Goal: Task Accomplishment & Management: Use online tool/utility

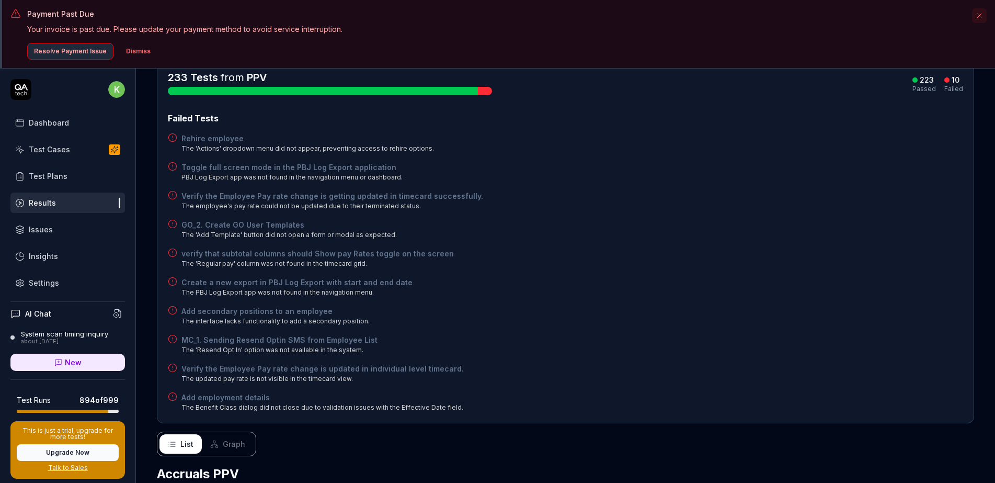
scroll to position [157, 0]
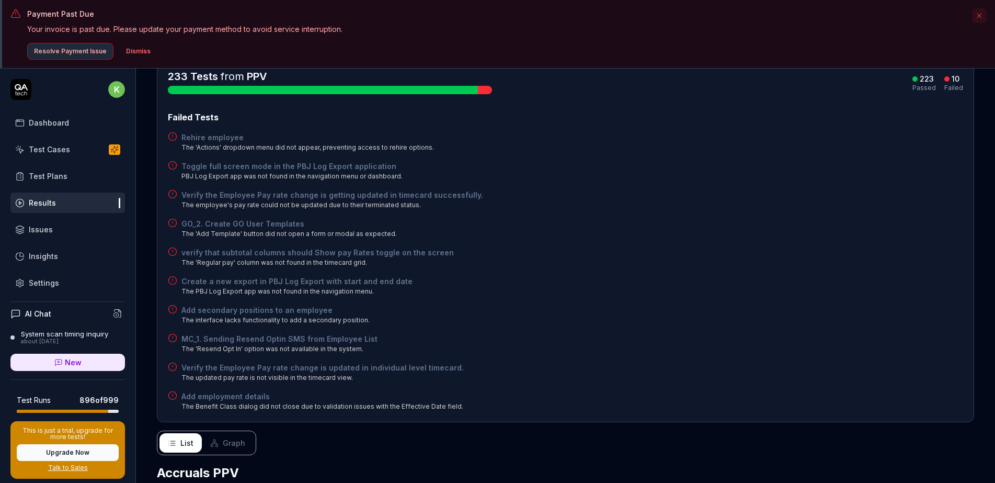
click at [842, 431] on div "List Graph" at bounding box center [566, 443] width 818 height 25
click at [712, 189] on div "Verify the Employee Pay rate change is getting updated in timecard successfully…" at bounding box center [566, 199] width 796 height 20
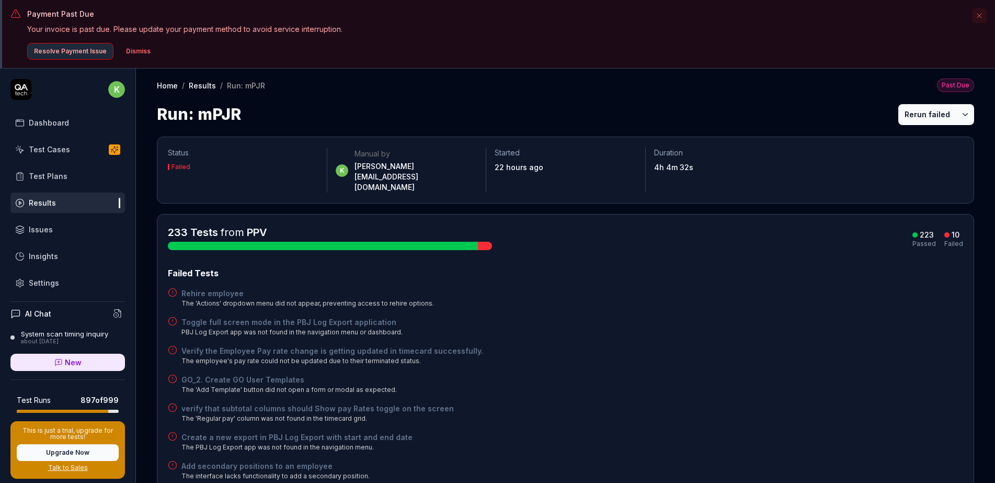
scroll to position [0, 0]
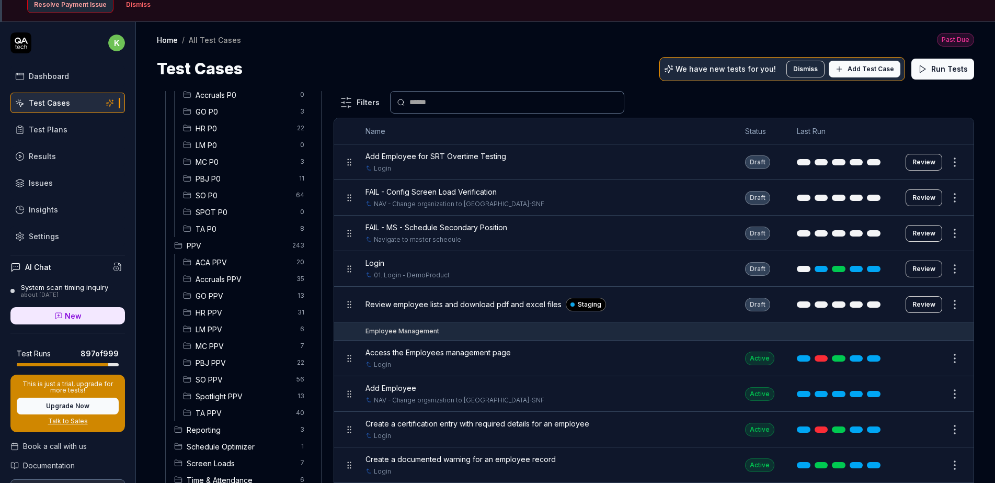
scroll to position [52, 0]
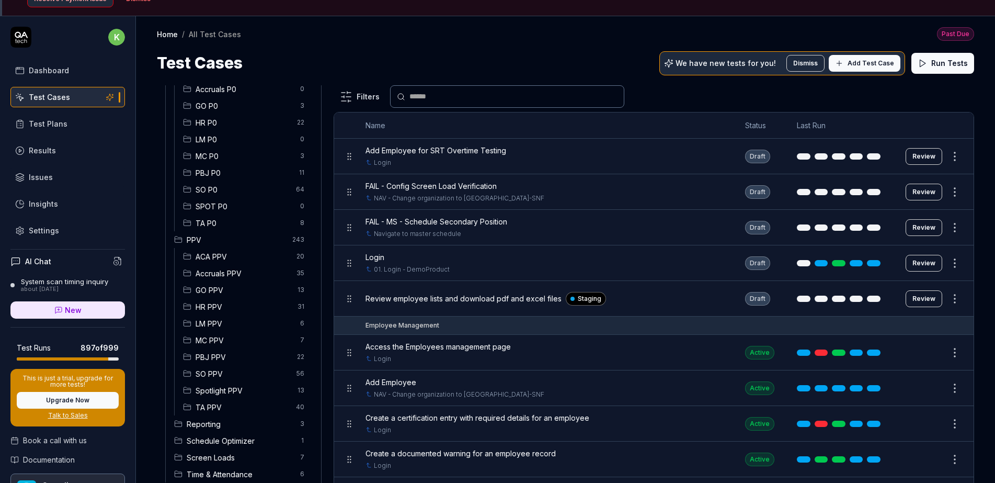
click at [231, 303] on span "HR PPV" at bounding box center [244, 306] width 96 height 11
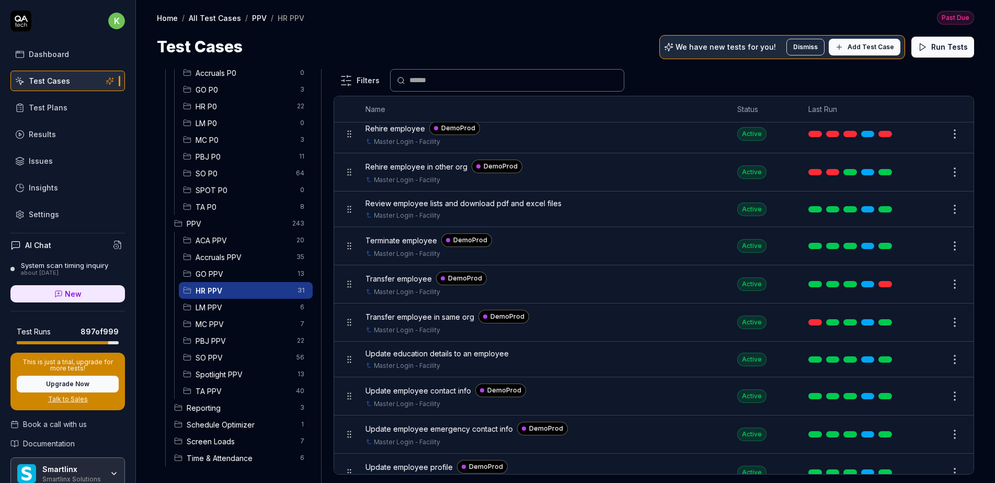
scroll to position [834, 0]
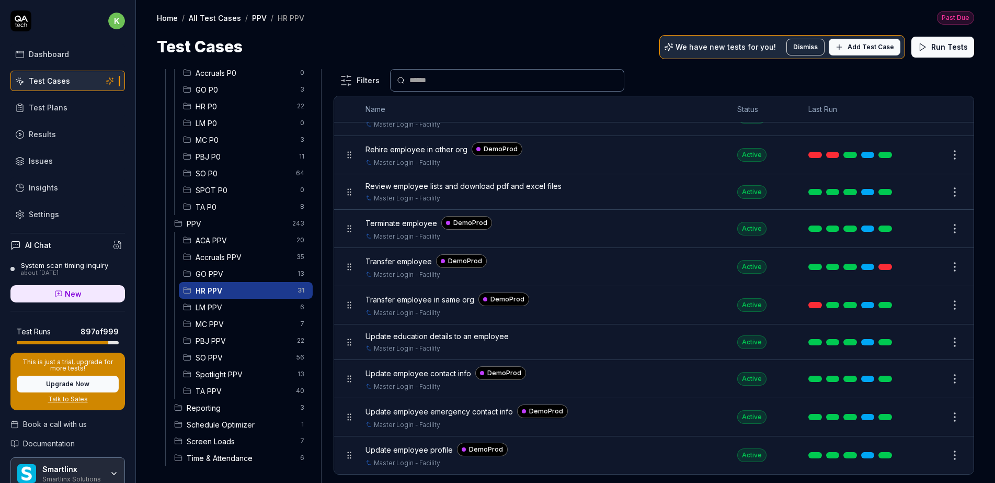
click at [439, 372] on span "Update employee contact info" at bounding box center [419, 373] width 106 height 11
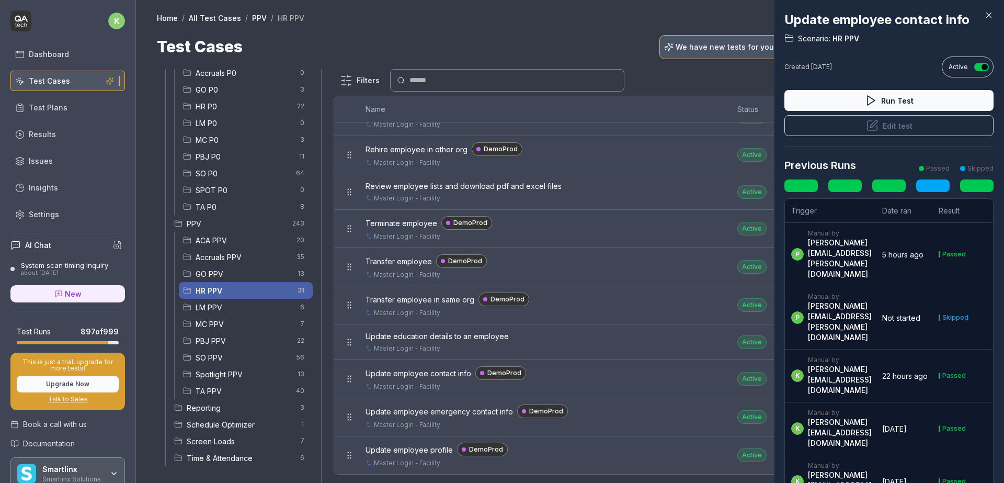
click at [646, 344] on div at bounding box center [502, 241] width 1004 height 483
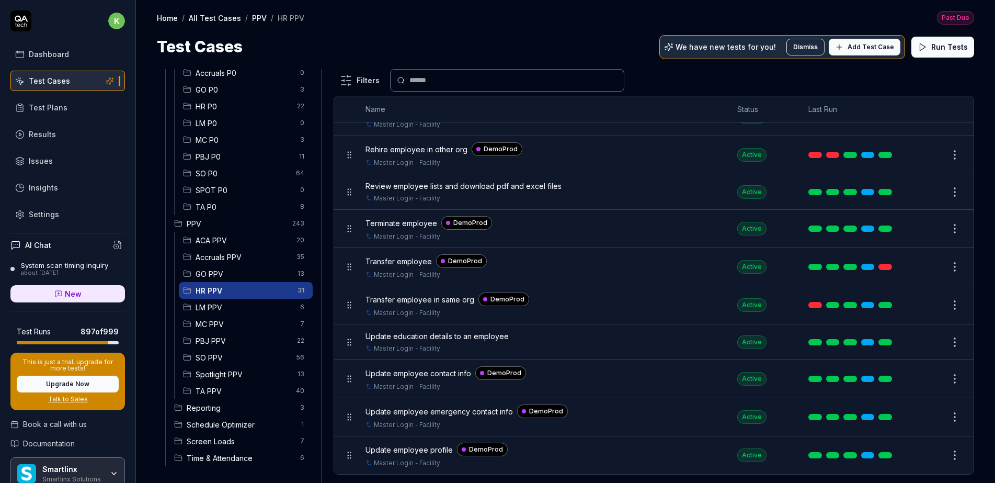
click at [945, 379] on html "Payment Past Due Your invoice is past due. Please update your payment method to…" at bounding box center [497, 206] width 995 height 551
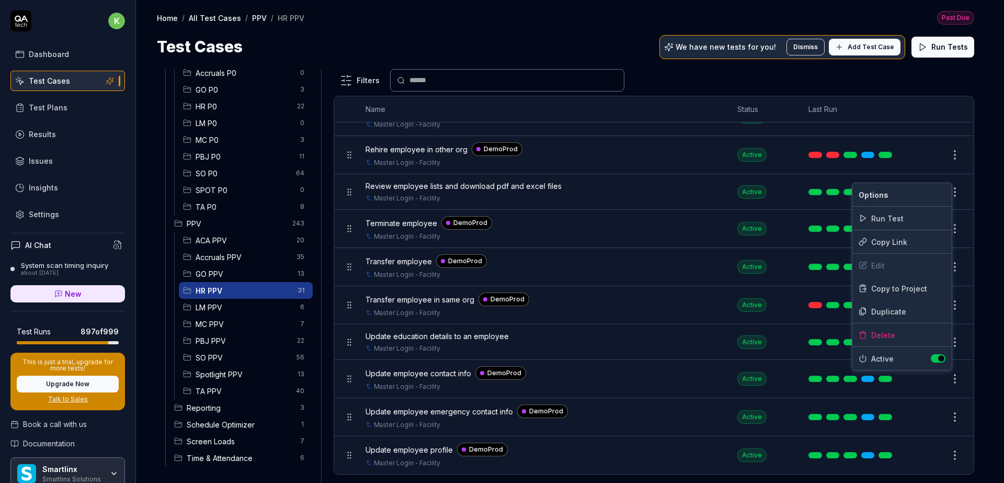
click at [633, 334] on html "Payment Past Due Your invoice is past due. Please update your payment method to…" at bounding box center [502, 206] width 1004 height 551
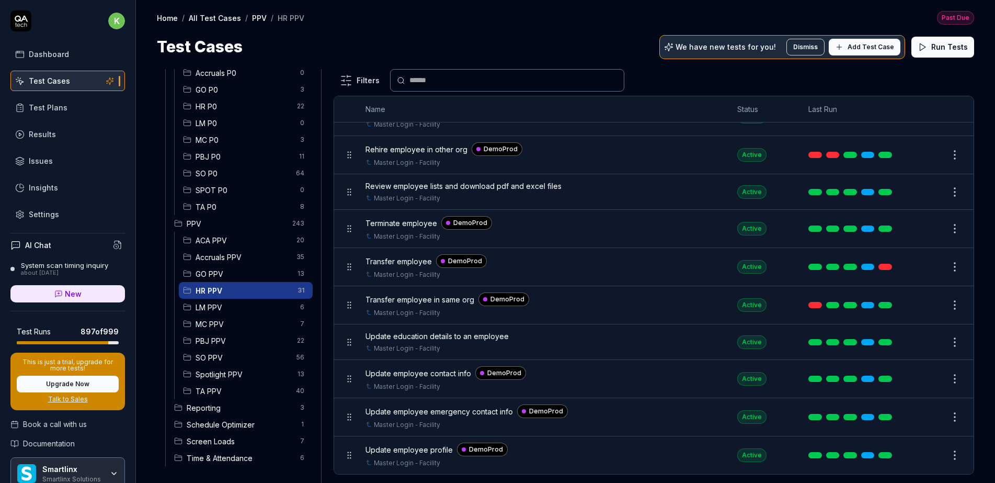
click at [920, 345] on button "Edit" at bounding box center [930, 342] width 25 height 17
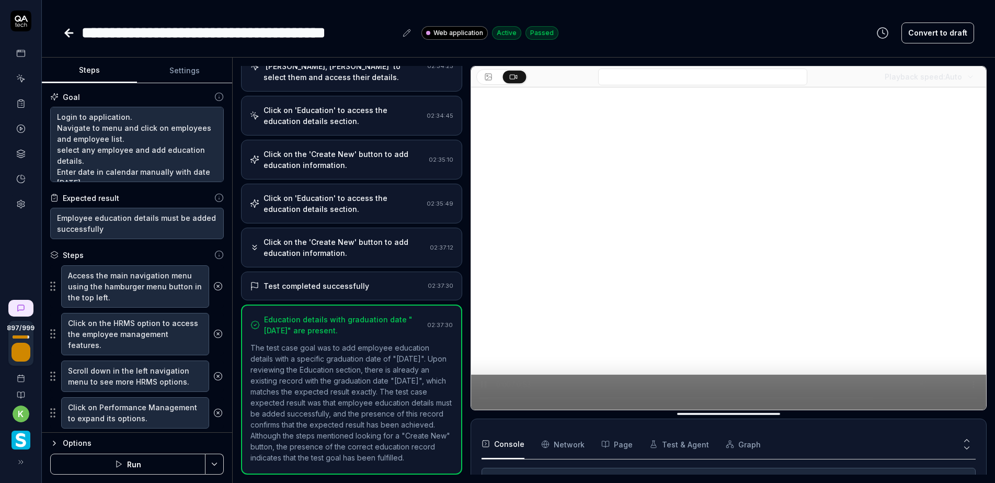
scroll to position [296, 0]
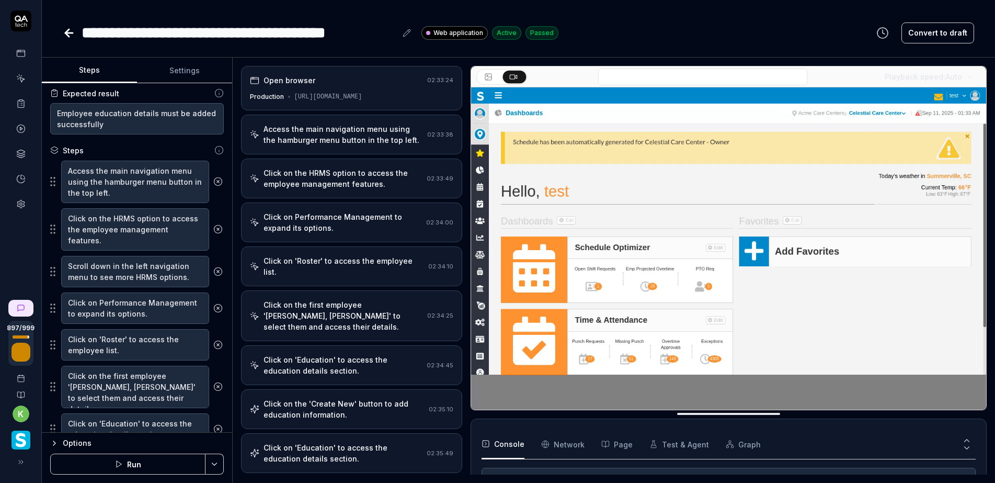
click at [356, 80] on div "Open browser" at bounding box center [336, 80] width 173 height 11
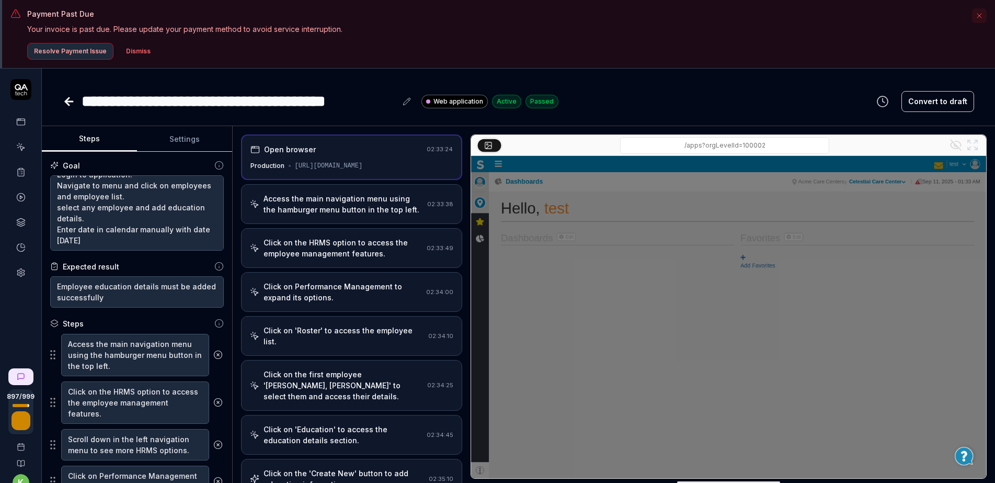
scroll to position [22, 0]
click at [664, 84] on div "**********" at bounding box center [519, 91] width 954 height 44
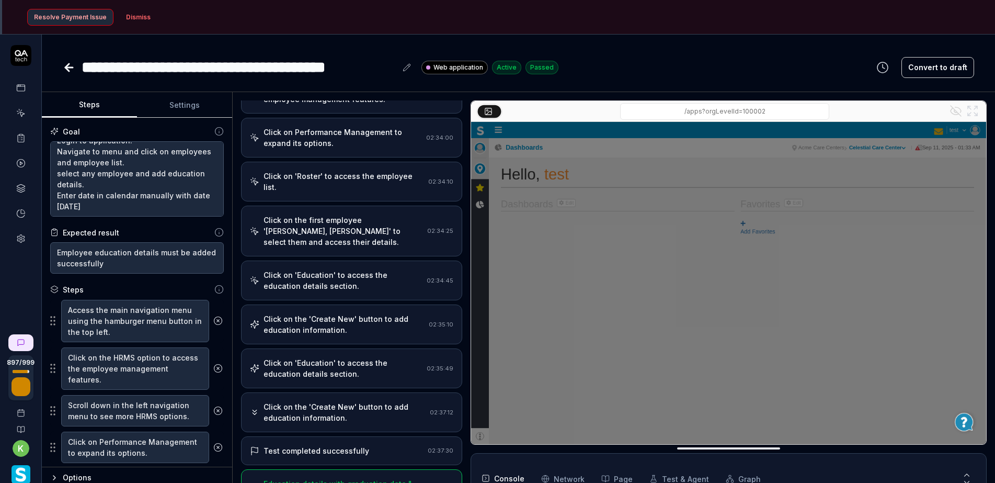
scroll to position [69, 0]
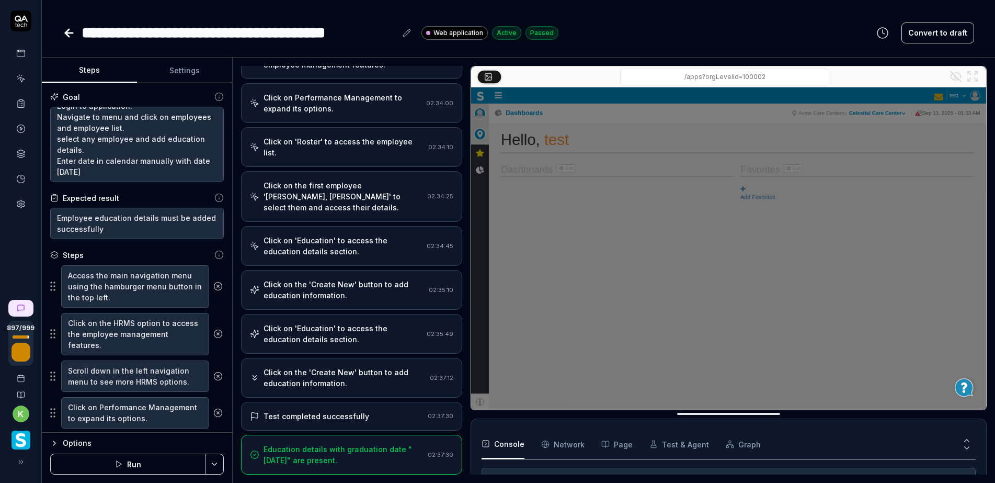
click at [23, 125] on icon at bounding box center [20, 128] width 9 height 9
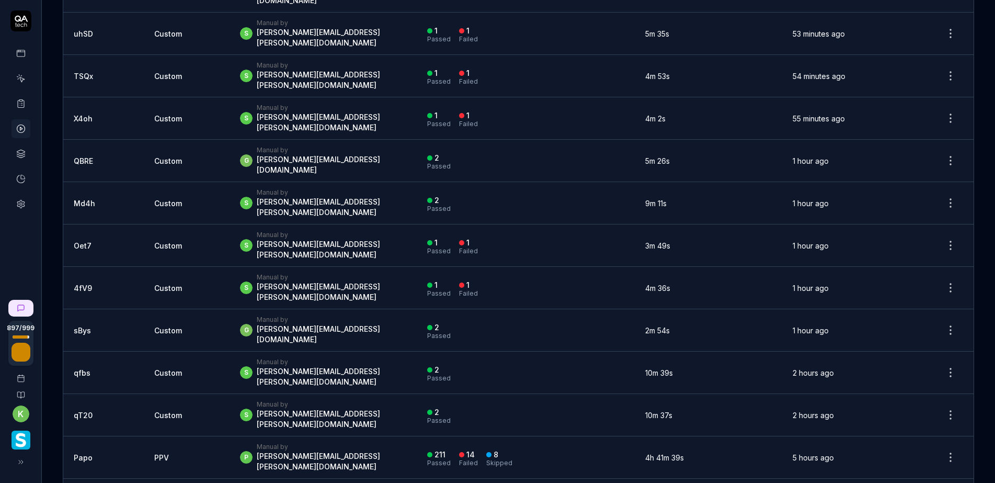
scroll to position [157, 0]
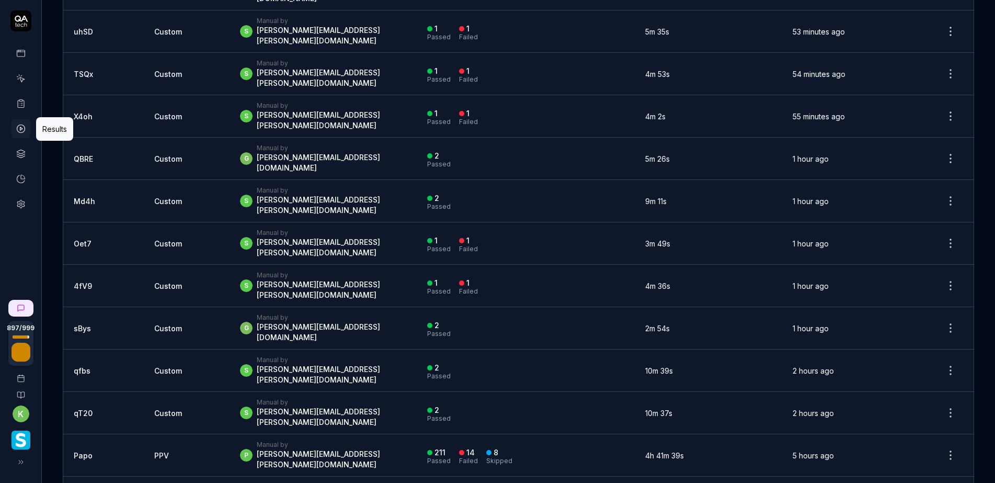
click at [174, 434] on td "PPV" at bounding box center [187, 455] width 86 height 42
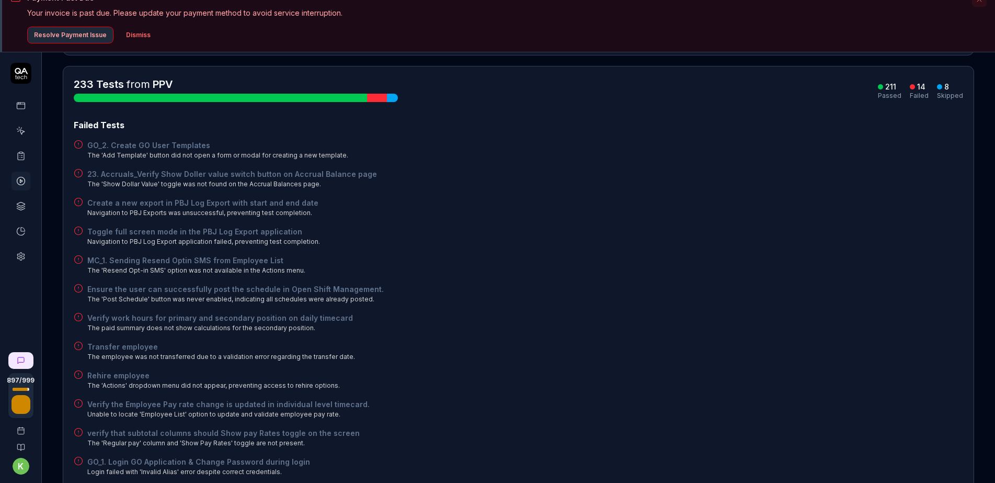
scroll to position [105, 0]
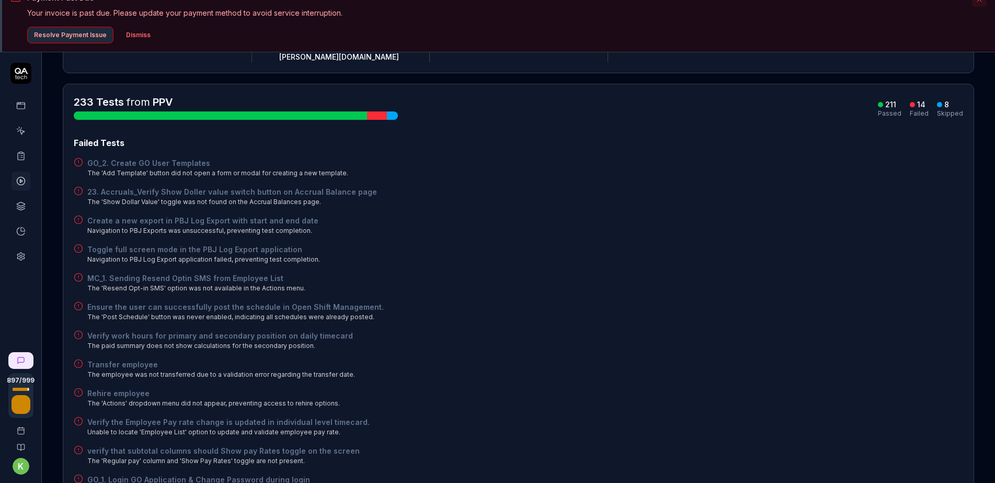
click at [19, 185] on circle at bounding box center [21, 181] width 8 height 8
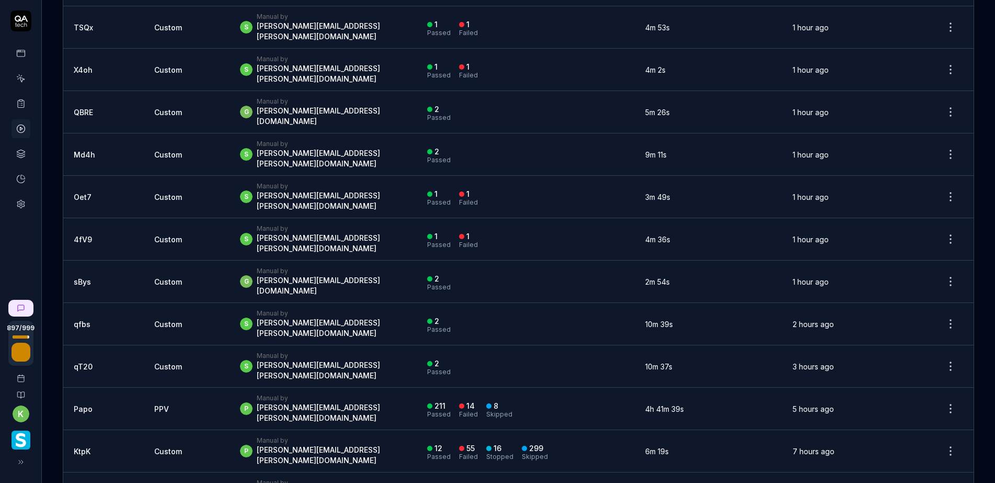
scroll to position [209, 0]
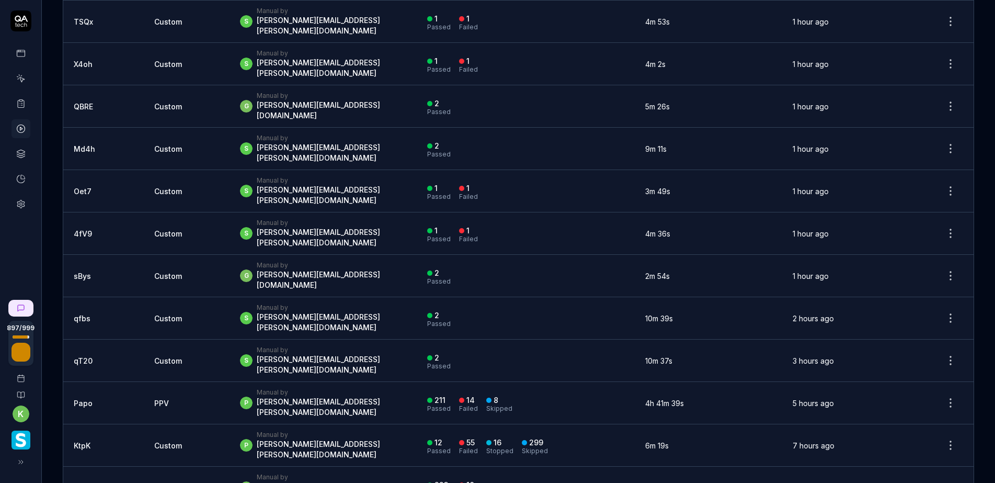
click at [393, 388] on div "p Manual by purnodaya.venna@smartlinx.com" at bounding box center [323, 402] width 166 height 29
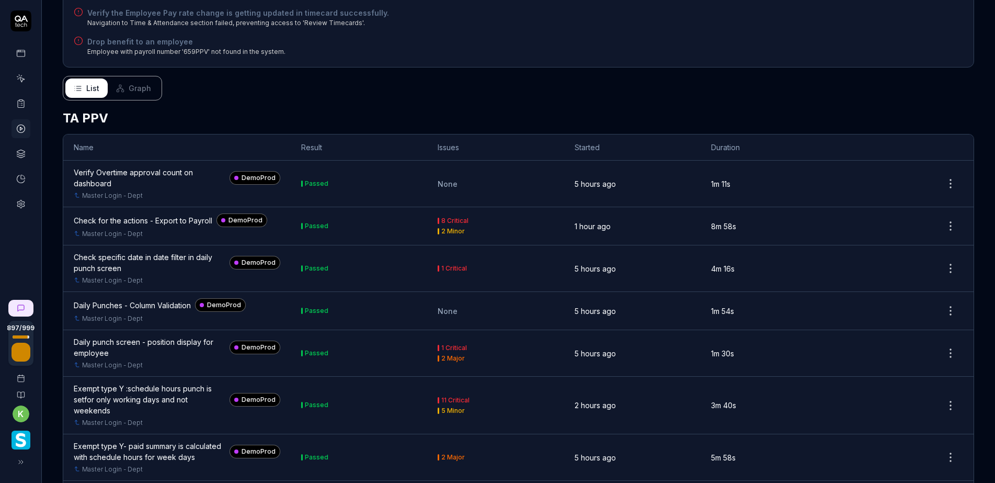
scroll to position [418, 0]
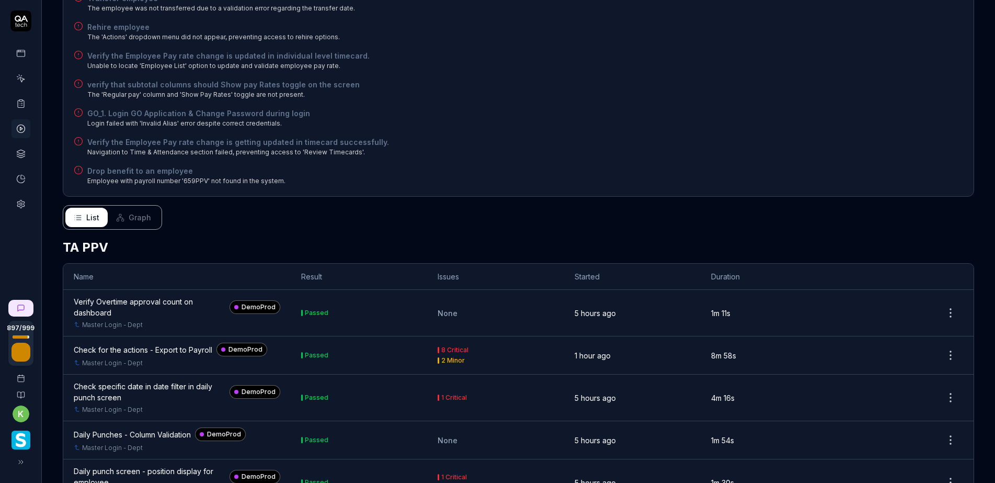
click at [131, 212] on span "Graph" at bounding box center [140, 217] width 22 height 11
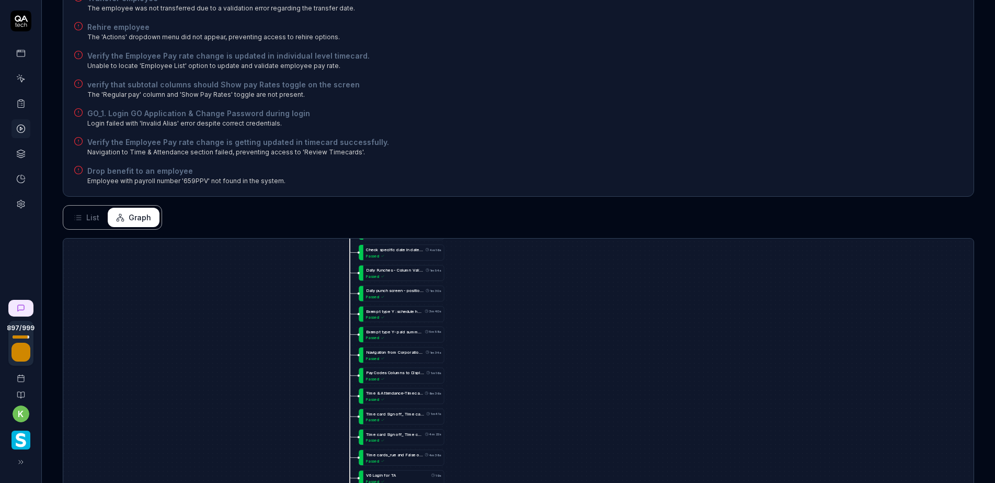
drag, startPoint x: 513, startPoint y: 334, endPoint x: 509, endPoint y: 169, distance: 165.4
click at [509, 209] on div "Status Failed p Manual by purnodaya.venna@smartlinx.com Started 5 hours ago Dur…" at bounding box center [519, 142] width 954 height 1005
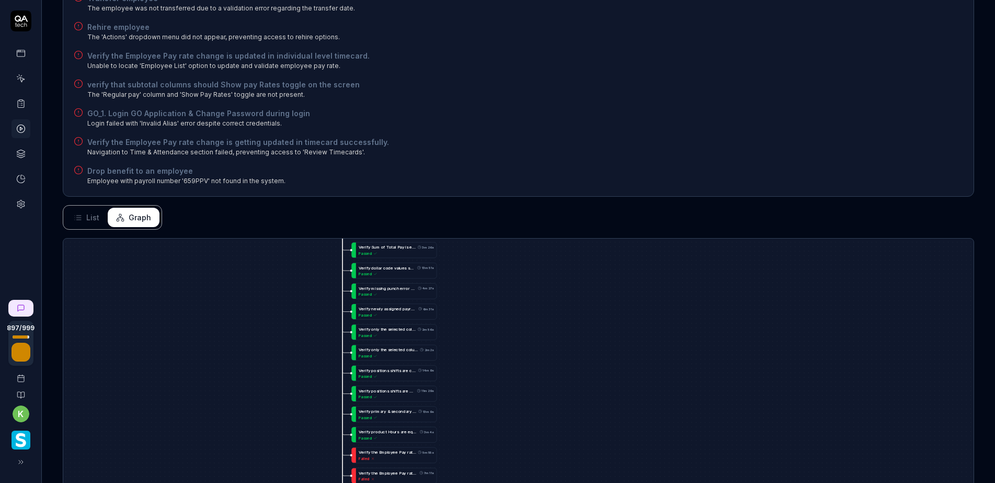
drag, startPoint x: 532, startPoint y: 382, endPoint x: 528, endPoint y: 156, distance: 226.0
click at [528, 155] on div "Status Failed p Manual by purnodaya.venna@smartlinx.com Started 5 hours ago Dur…" at bounding box center [519, 142] width 954 height 1005
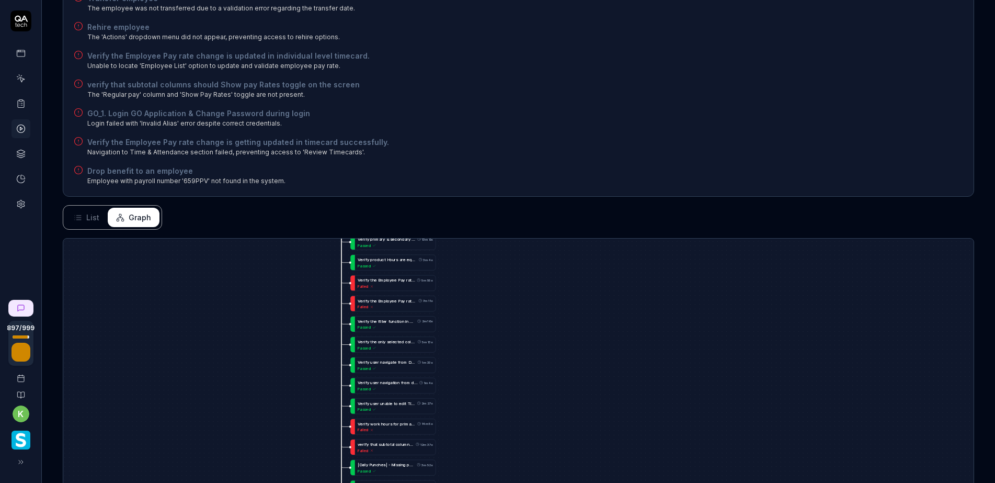
drag, startPoint x: 570, startPoint y: 383, endPoint x: 568, endPoint y: 206, distance: 177.4
click at [568, 208] on div "Status Failed p Manual by purnodaya.venna@smartlinx.com Started 5 hours ago Dur…" at bounding box center [519, 142] width 954 height 1005
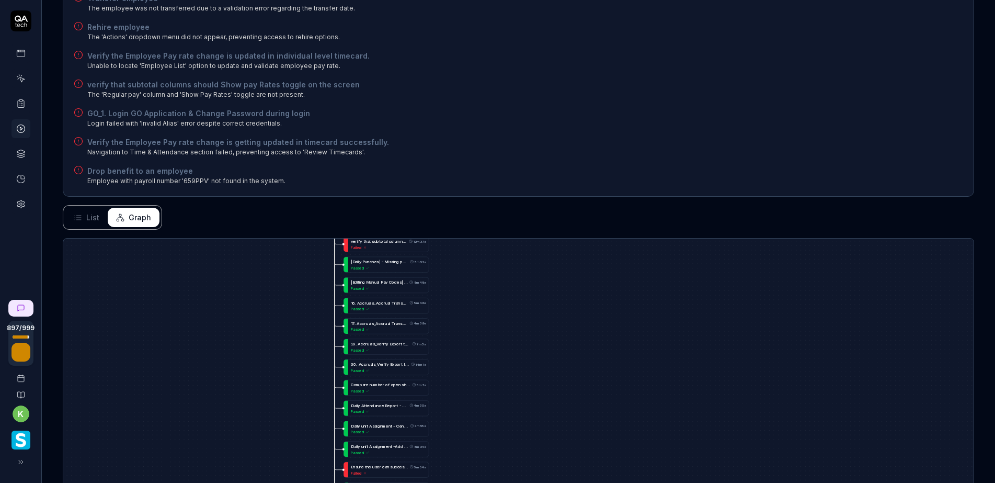
drag, startPoint x: 574, startPoint y: 394, endPoint x: 565, endPoint y: 206, distance: 188.5
click at [568, 191] on div "Status Failed p Manual by purnodaya.venna@smartlinx.com Started 5 hours ago Dur…" at bounding box center [519, 142] width 954 height 1005
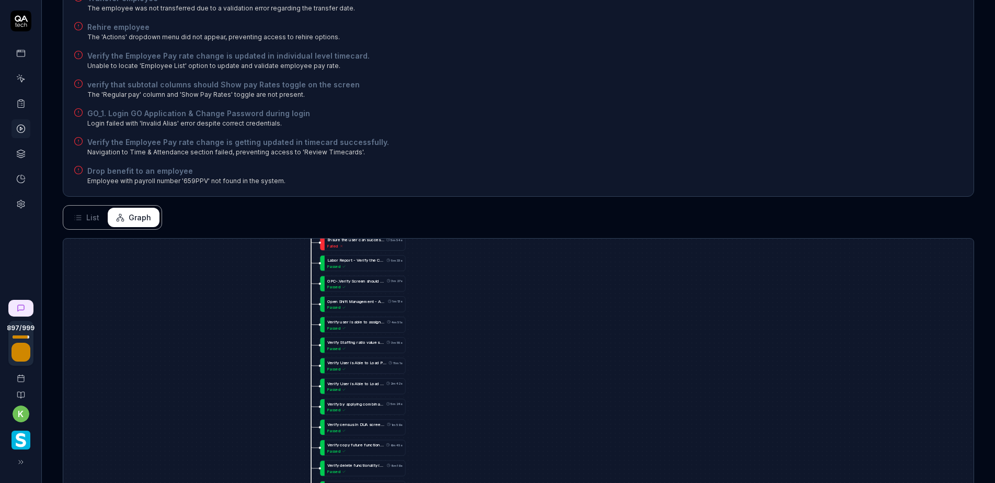
drag, startPoint x: 574, startPoint y: 425, endPoint x: 547, endPoint y: 175, distance: 251.0
click at [547, 176] on div "Status Failed p Manual by purnodaya.venna@smartlinx.com Started 5 hours ago Dur…" at bounding box center [519, 142] width 954 height 1005
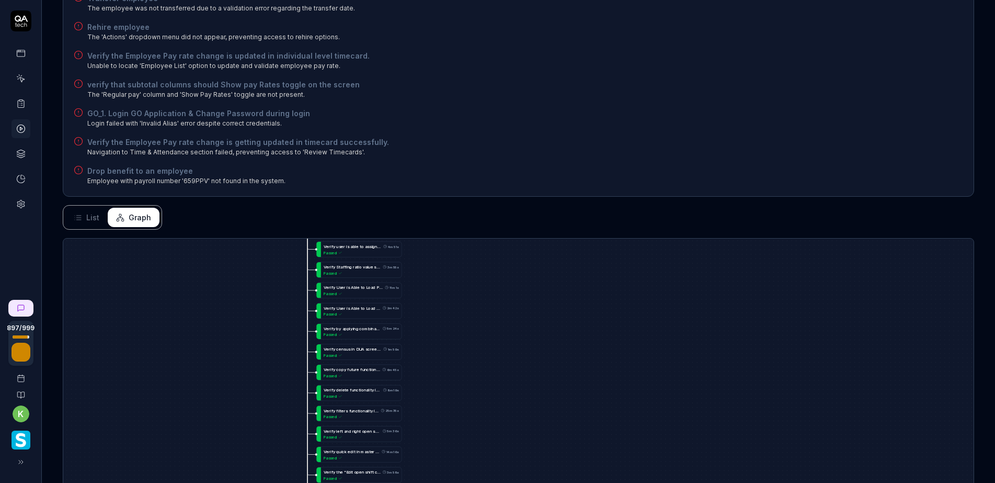
drag, startPoint x: 570, startPoint y: 410, endPoint x: 570, endPoint y: 121, distance: 288.8
click at [570, 122] on div "Status Failed p Manual by purnodaya.venna@smartlinx.com Started 5 hours ago Dur…" at bounding box center [519, 142] width 954 height 1005
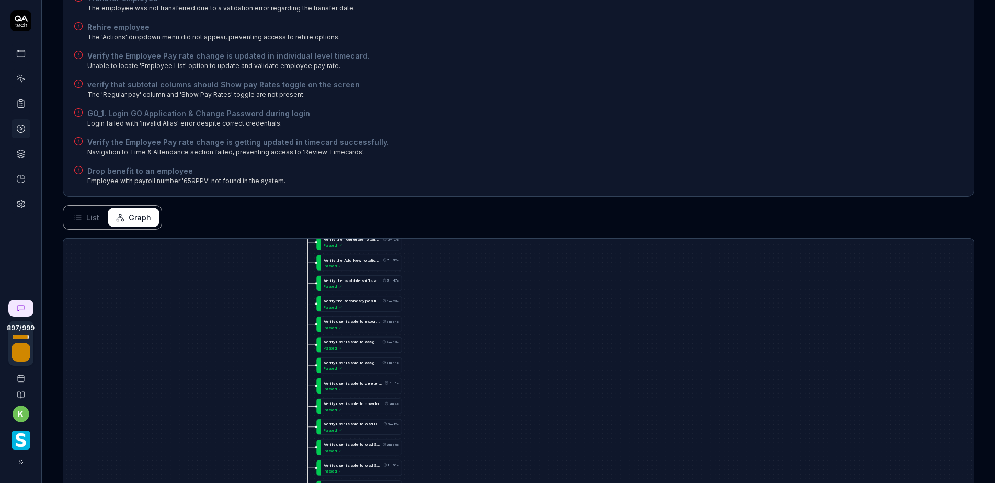
drag, startPoint x: 593, startPoint y: 420, endPoint x: 565, endPoint y: 127, distance: 293.7
click at [565, 127] on div "Status Failed p Manual by purnodaya.venna@smartlinx.com Started 5 hours ago Dur…" at bounding box center [519, 142] width 954 height 1005
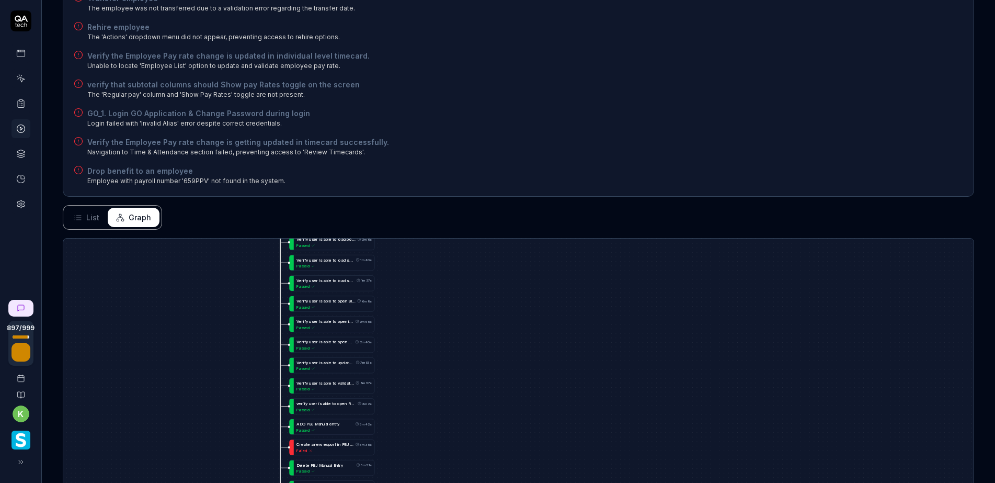
drag, startPoint x: 568, startPoint y: 411, endPoint x: 562, endPoint y: 178, distance: 232.3
click at [562, 179] on div "Status Failed p Manual by purnodaya.venna@smartlinx.com Started 5 hours ago Dur…" at bounding box center [519, 142] width 954 height 1005
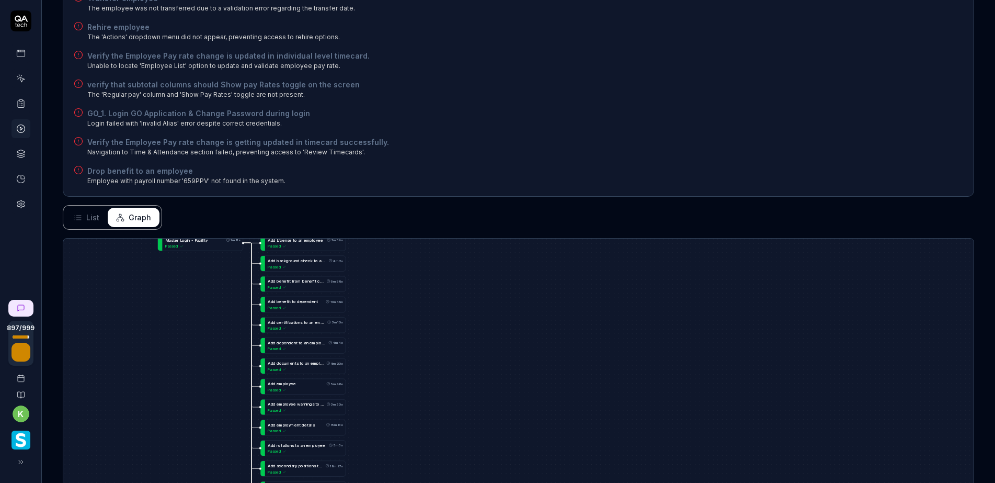
drag, startPoint x: 571, startPoint y: 402, endPoint x: 542, endPoint y: 180, distance: 223.6
click at [542, 180] on div "Status Failed p Manual by purnodaya.venna@smartlinx.com Started 5 hours ago Dur…" at bounding box center [519, 142] width 954 height 1005
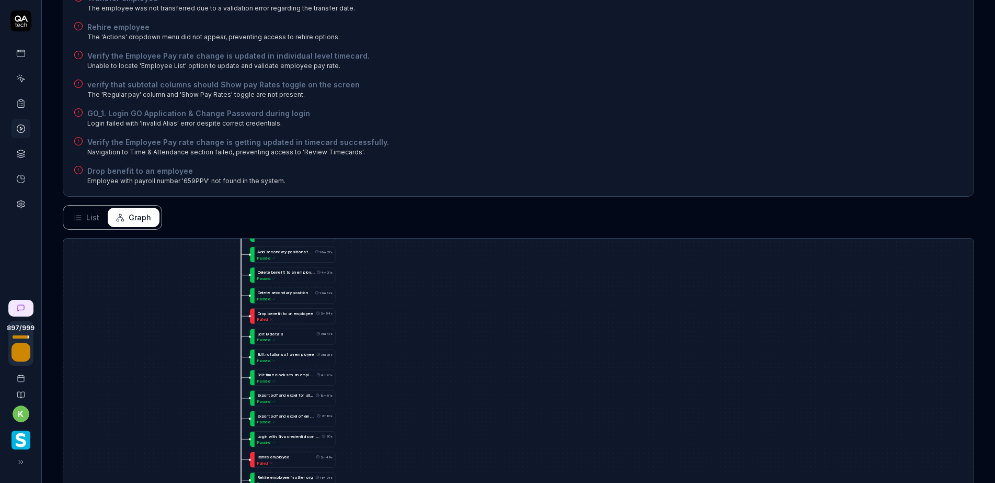
drag, startPoint x: 583, startPoint y: 424, endPoint x: 579, endPoint y: 242, distance: 181.6
click at [577, 243] on div "V e r i f y O v e r t i m e a p p r o v a l c o u n t o n d a s h b o a r d 1m …" at bounding box center [518, 431] width 911 height 385
drag, startPoint x: 621, startPoint y: 451, endPoint x: 604, endPoint y: 259, distance: 192.8
click at [604, 260] on div "V e r i f y O v e r t i m e a p p r o v a l c o u n t o n d a s h b o a r d 1m …" at bounding box center [518, 431] width 911 height 385
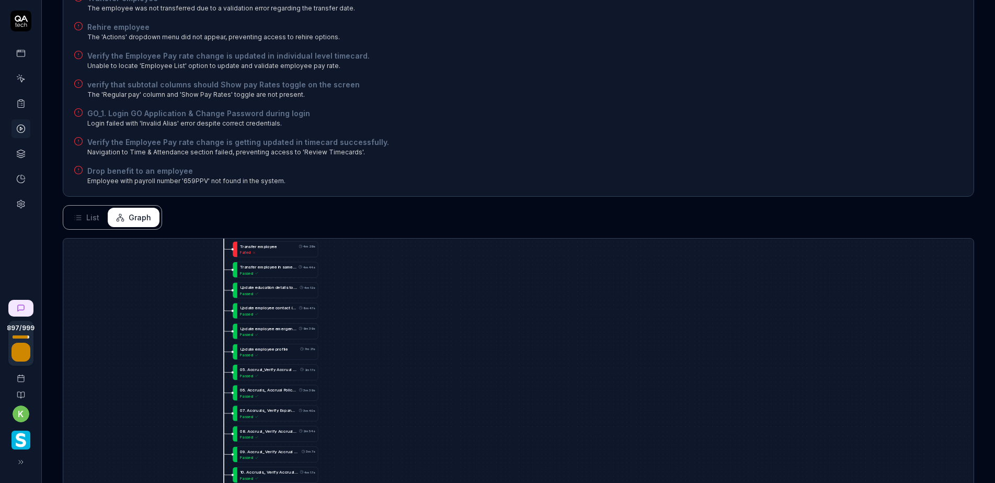
drag, startPoint x: 584, startPoint y: 455, endPoint x: 596, endPoint y: 237, distance: 217.4
click at [593, 242] on div "V e r i f y O v e r t i m e a p p r o v a l c o u n t o n d a s h b o a r d 1m …" at bounding box center [518, 431] width 911 height 385
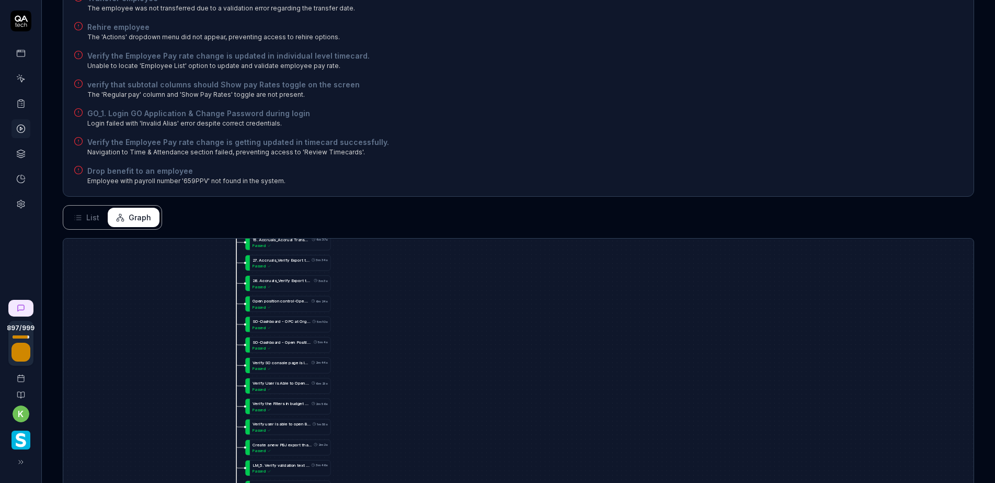
drag, startPoint x: 619, startPoint y: 434, endPoint x: 626, endPoint y: 248, distance: 185.9
click at [623, 245] on div "V e r i f y O v e r t i m e a p p r o v a l c o u n t o n d a s h b o a r d 1m …" at bounding box center [518, 431] width 911 height 385
drag, startPoint x: 624, startPoint y: 413, endPoint x: 633, endPoint y: 240, distance: 173.4
click at [633, 241] on div "V e r i f y O v e r t i m e a p p r o v a l c o u n t o n d a s h b o a r d 1m …" at bounding box center [518, 431] width 911 height 385
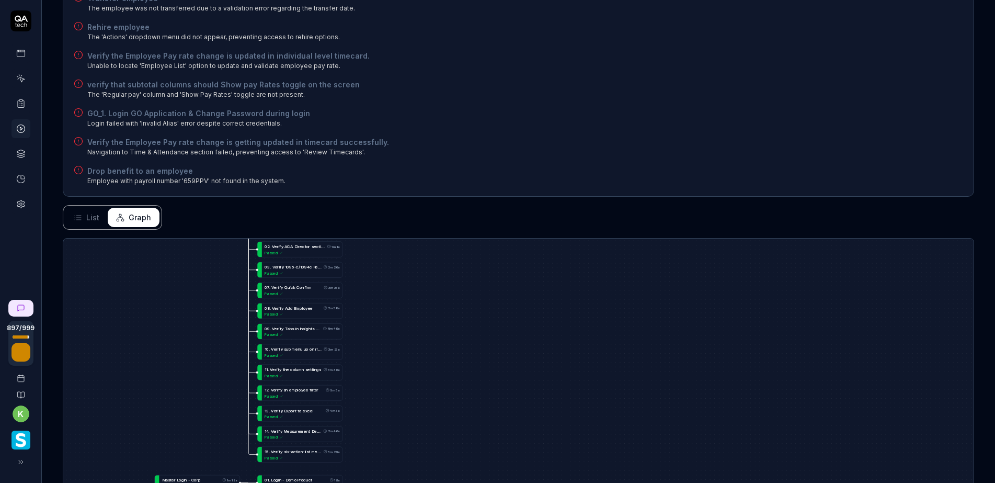
drag, startPoint x: 629, startPoint y: 401, endPoint x: 656, endPoint y: 250, distance: 154.1
click at [655, 252] on div "V e r i f y O v e r t i m e a p p r o v a l c o u n t o n d a s h b o a r d 1m …" at bounding box center [518, 431] width 911 height 385
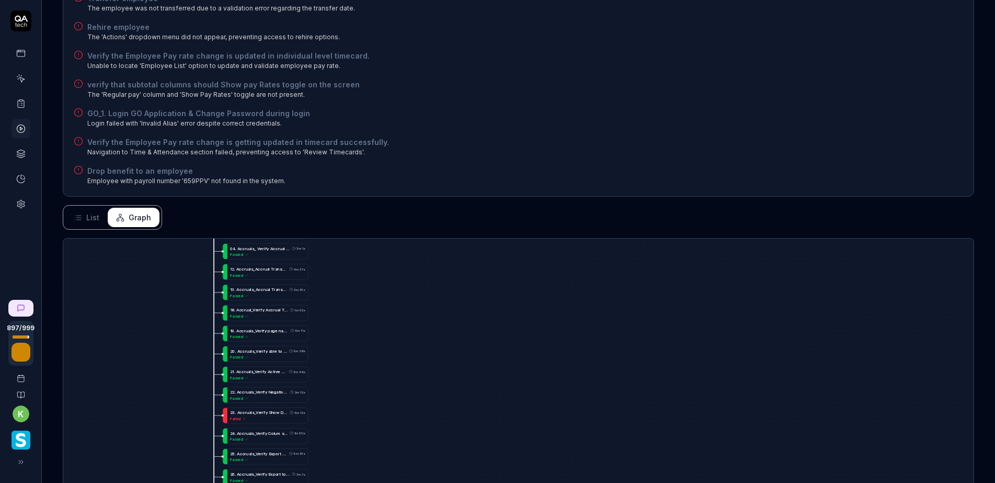
drag, startPoint x: 651, startPoint y: 399, endPoint x: 558, endPoint y: 221, distance: 200.8
click at [562, 200] on div "Status Failed p Manual by purnodaya.venna@smartlinx.com Started 5 hours ago Dur…" at bounding box center [519, 142] width 954 height 1005
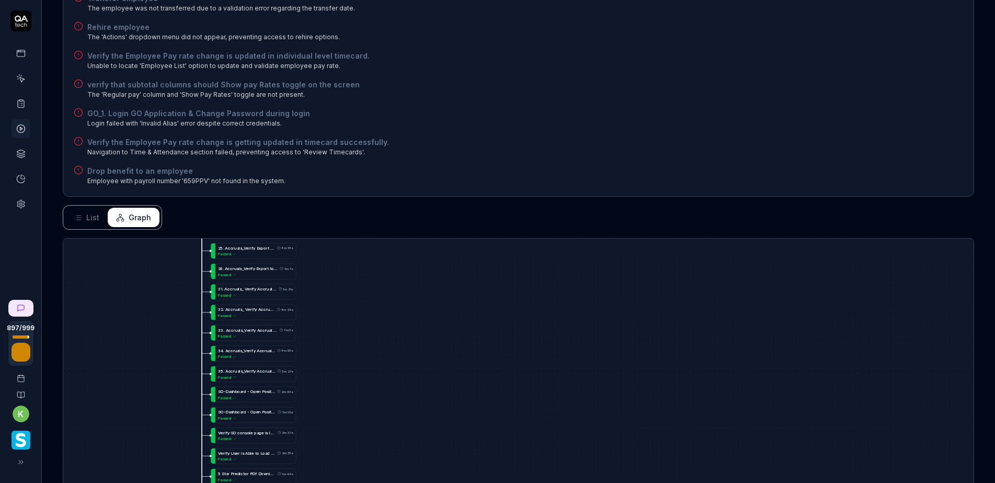
drag, startPoint x: 712, startPoint y: 424, endPoint x: 742, endPoint y: 253, distance: 173.6
click at [740, 239] on div "V e r i f y O v e r t i m e a p p r o v a l c o u n t o n d a s h b o a r d 1m …" at bounding box center [518, 431] width 911 height 385
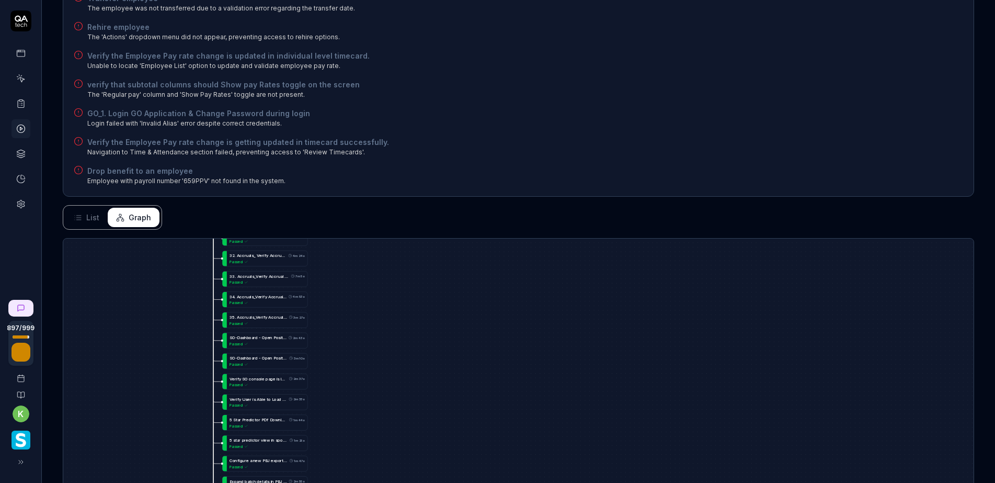
drag, startPoint x: 694, startPoint y: 428, endPoint x: 693, endPoint y: 189, distance: 239.1
click at [693, 191] on div "Status Failed p Manual by purnodaya.venna@smartlinx.com Started 5 hours ago Dur…" at bounding box center [519, 142] width 954 height 1005
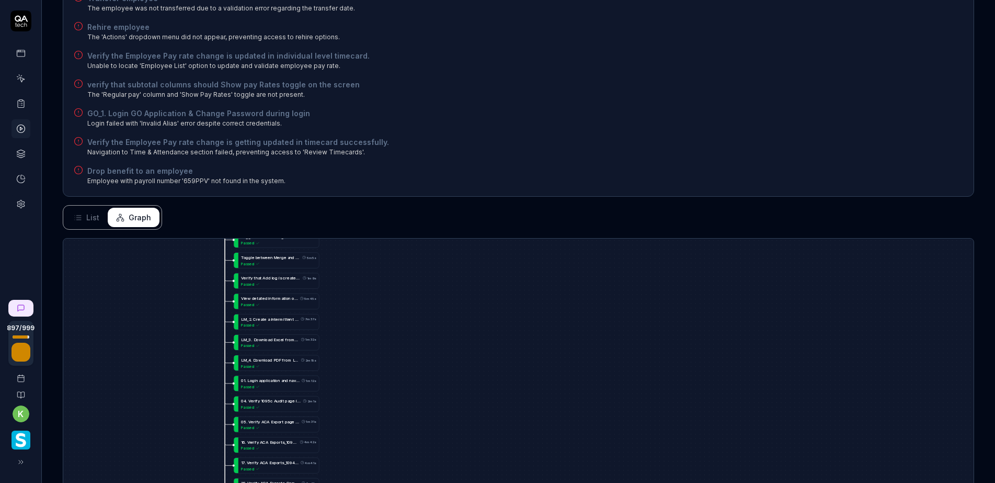
drag, startPoint x: 679, startPoint y: 420, endPoint x: 701, endPoint y: 255, distance: 166.2
click at [693, 223] on div "Status Failed p Manual by purnodaya.venna@smartlinx.com Started 5 hours ago Dur…" at bounding box center [519, 142] width 954 height 1005
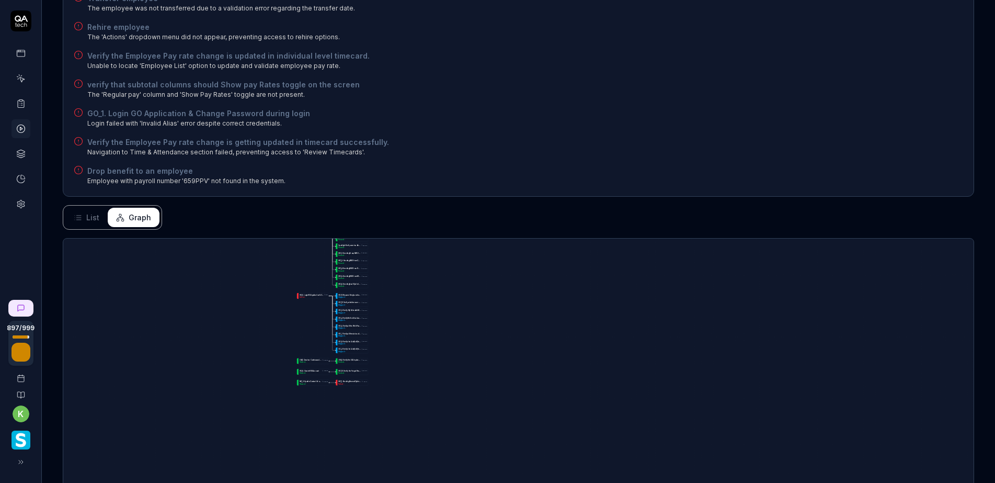
drag, startPoint x: 649, startPoint y: 397, endPoint x: 575, endPoint y: 215, distance: 196.4
click at [574, 211] on div "Status Failed p Manual by purnodaya.venna@smartlinx.com Started 5 hours ago Dur…" at bounding box center [519, 142] width 954 height 1005
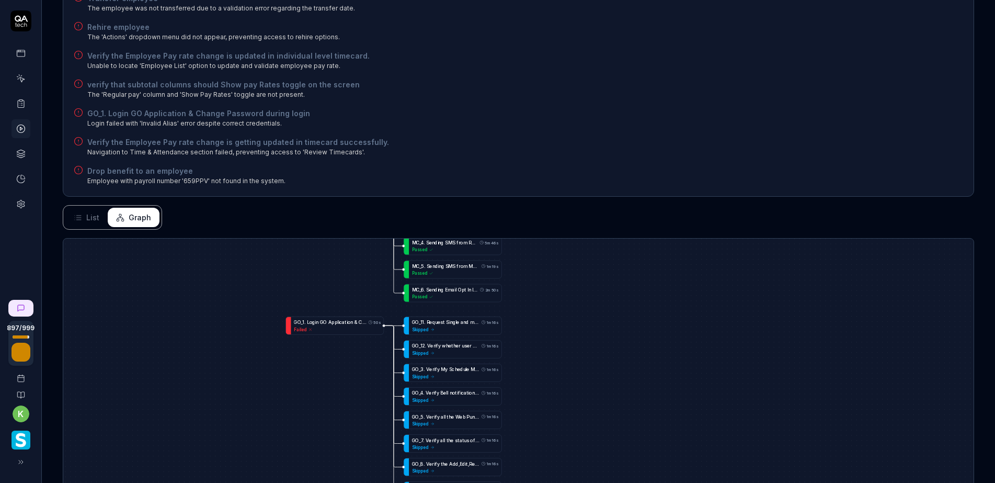
drag, startPoint x: 321, startPoint y: 287, endPoint x: 652, endPoint y: 446, distance: 367.6
click at [738, 482] on html "Payment Past Due Your invoice is past due. Please update your payment method to…" at bounding box center [497, 206] width 995 height 551
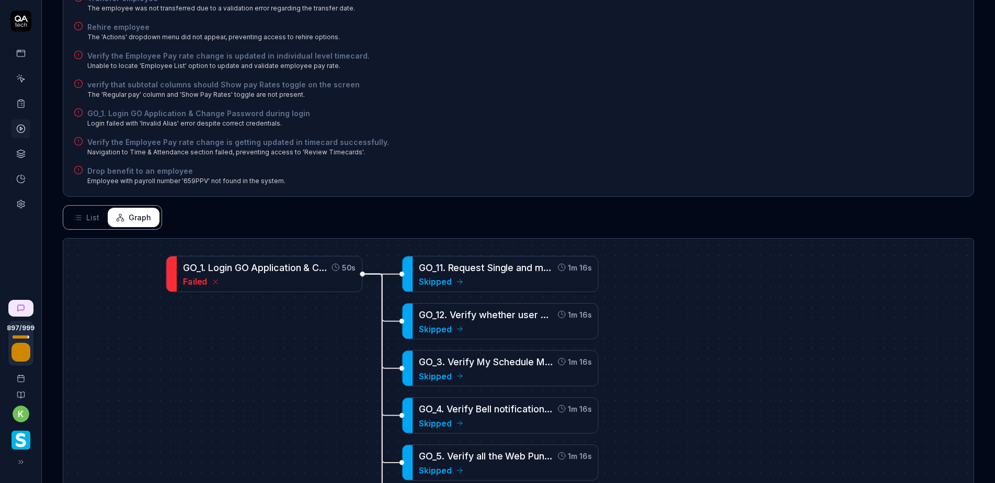
drag, startPoint x: 617, startPoint y: 363, endPoint x: 714, endPoint y: 349, distance: 97.2
click at [714, 349] on div "V e r i f y O v e r t i m e a p p r o v a l c o u n t o n d a s h b o a r d 1m …" at bounding box center [518, 431] width 911 height 385
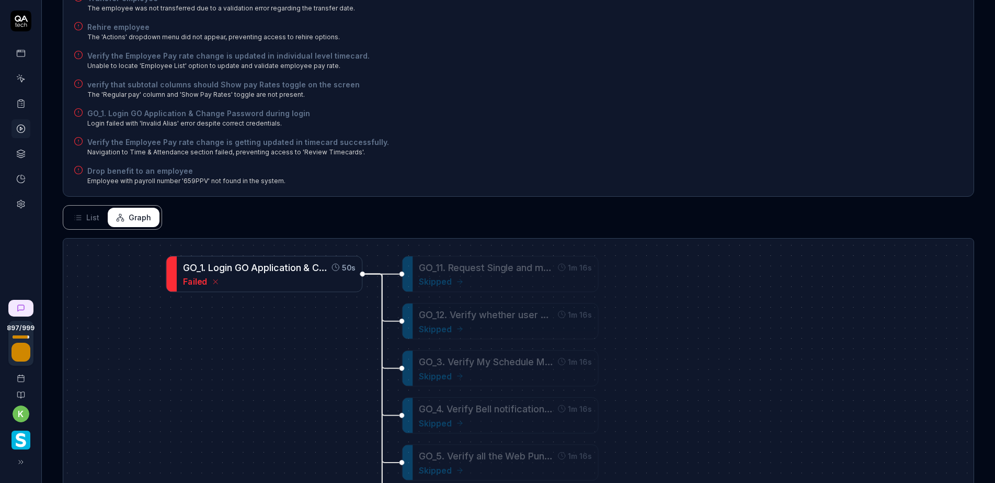
click at [296, 262] on span "o" at bounding box center [293, 267] width 6 height 11
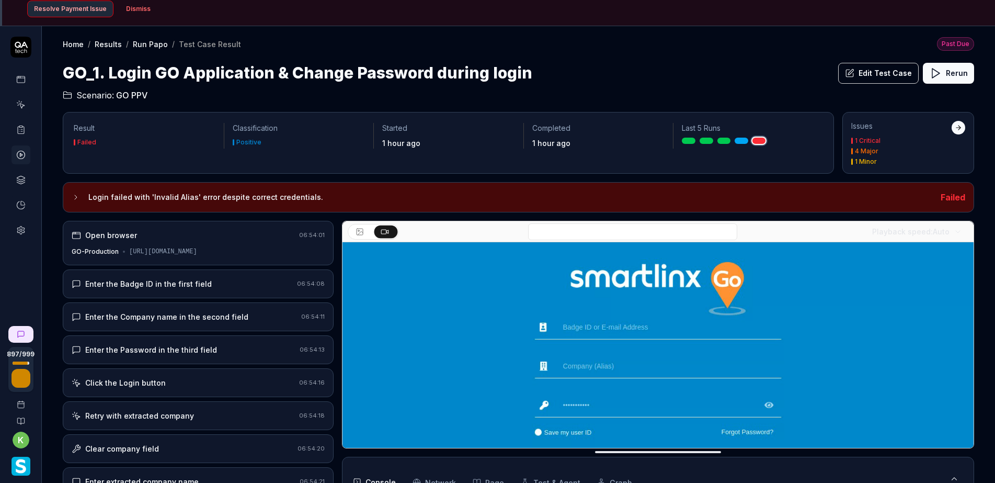
scroll to position [16, 0]
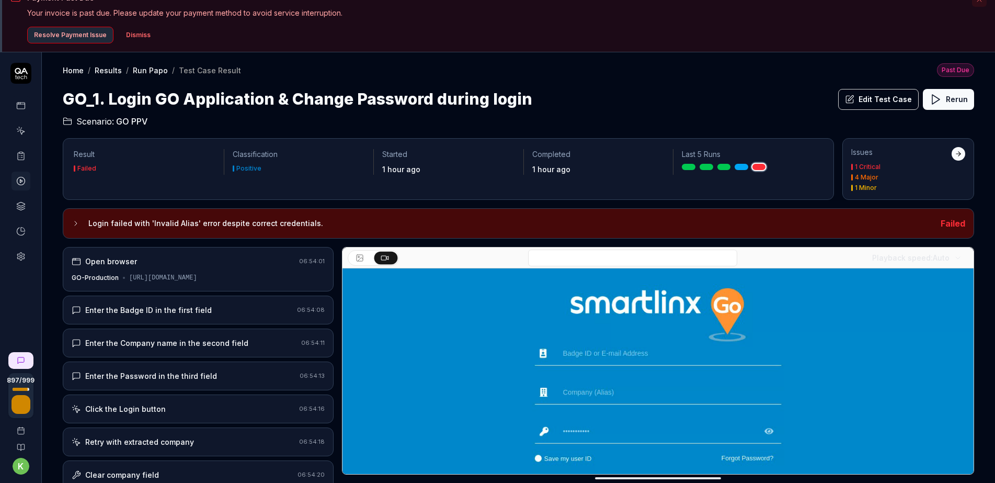
click at [242, 313] on div "Enter the Badge ID in the first field" at bounding box center [182, 309] width 221 height 11
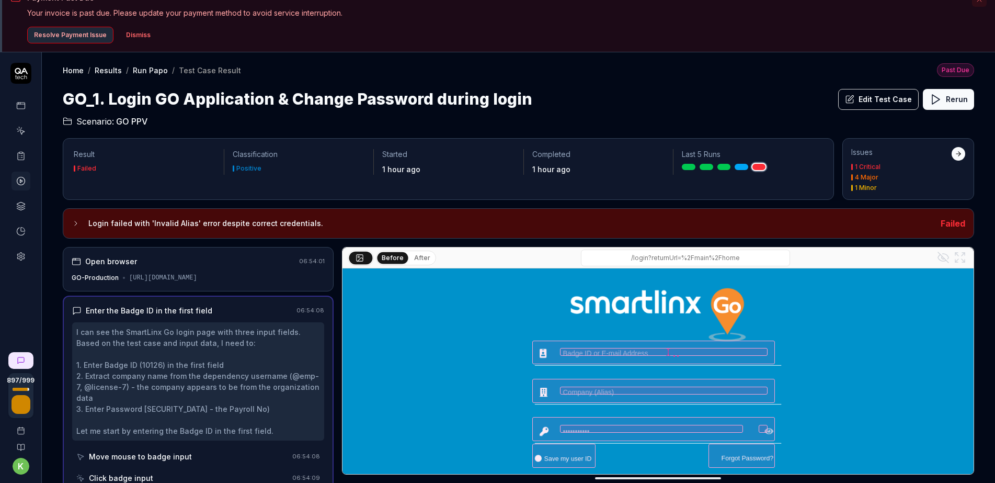
click at [420, 258] on button "After" at bounding box center [422, 258] width 25 height 12
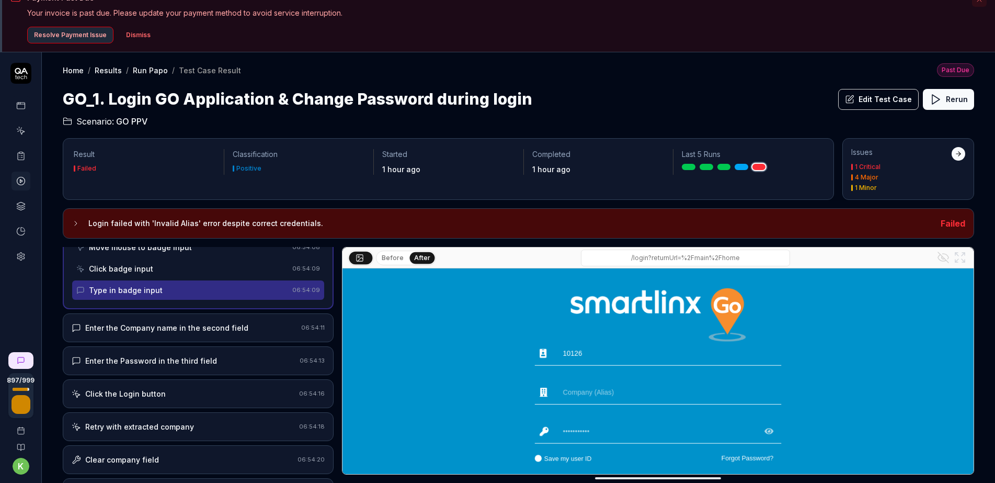
click at [229, 331] on div "Enter the Company name in the second field" at bounding box center [166, 327] width 163 height 11
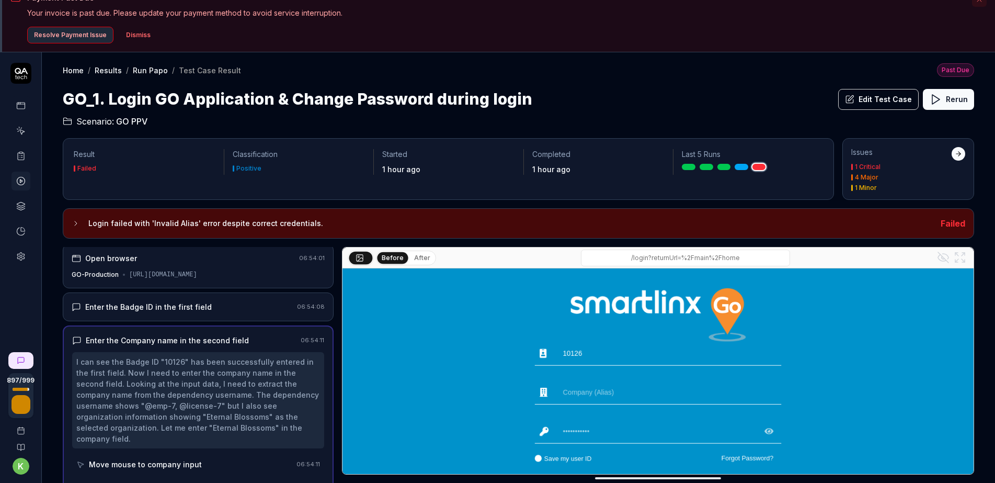
scroll to position [3, 0]
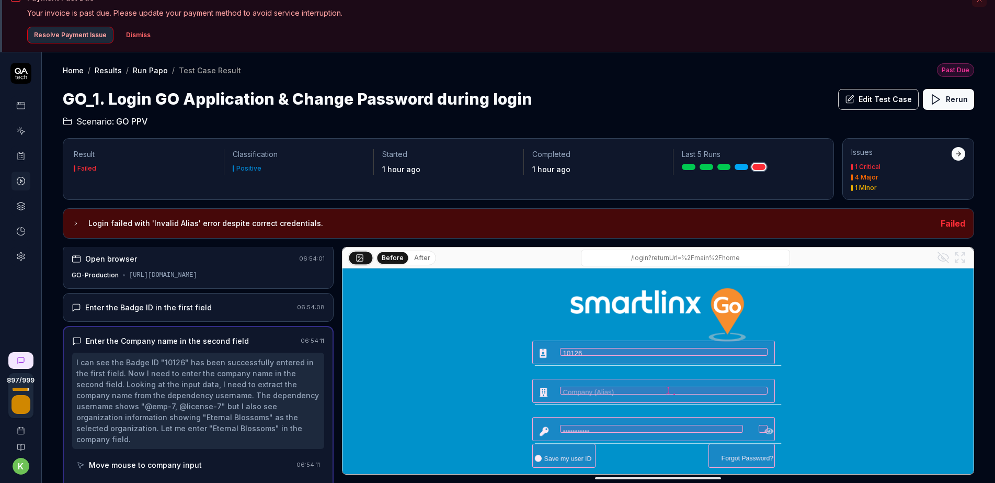
click at [420, 254] on button "After" at bounding box center [422, 258] width 25 height 12
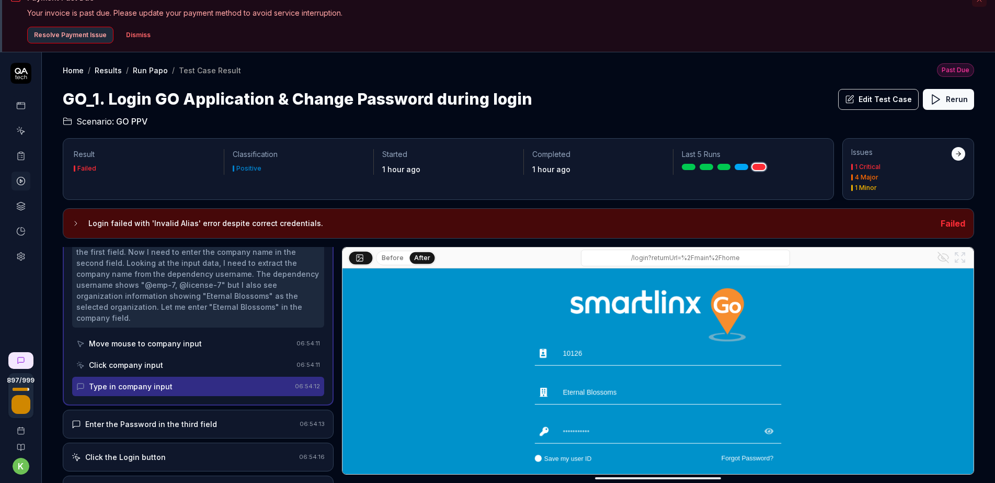
scroll to position [160, 0]
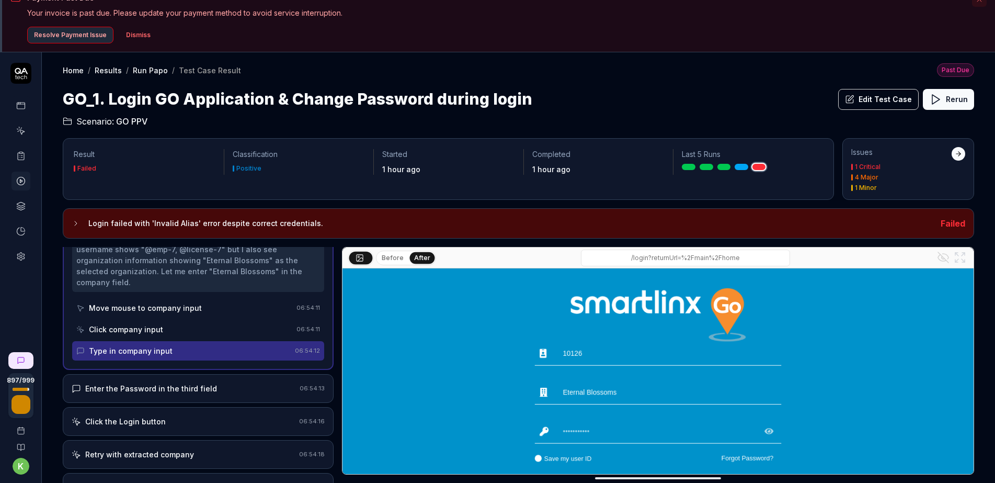
click at [224, 392] on div "Enter the Password in the third field" at bounding box center [184, 388] width 224 height 11
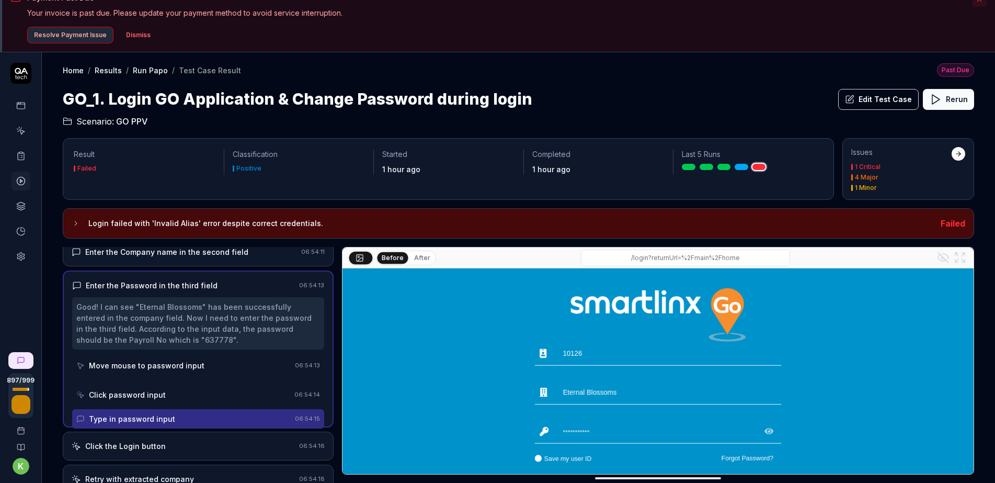
scroll to position [0, 0]
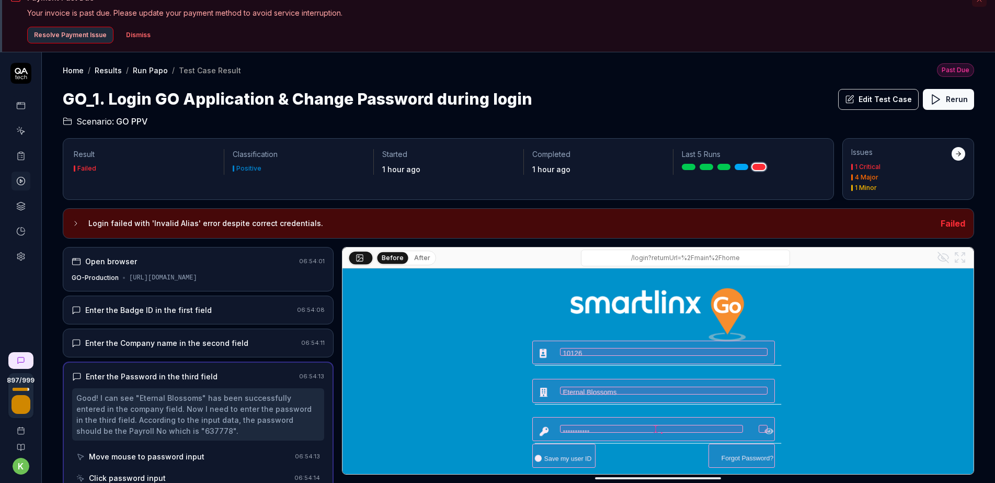
click at [421, 253] on button "After" at bounding box center [422, 258] width 25 height 12
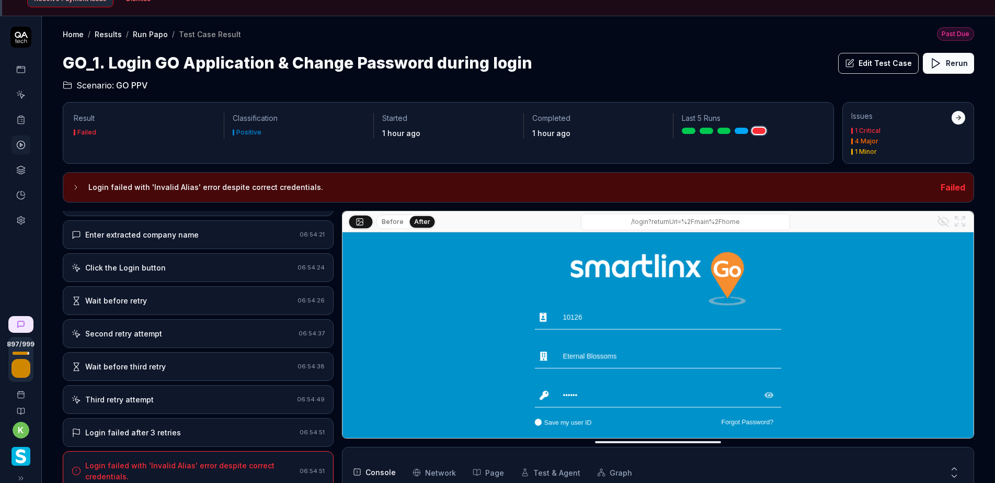
scroll to position [69, 0]
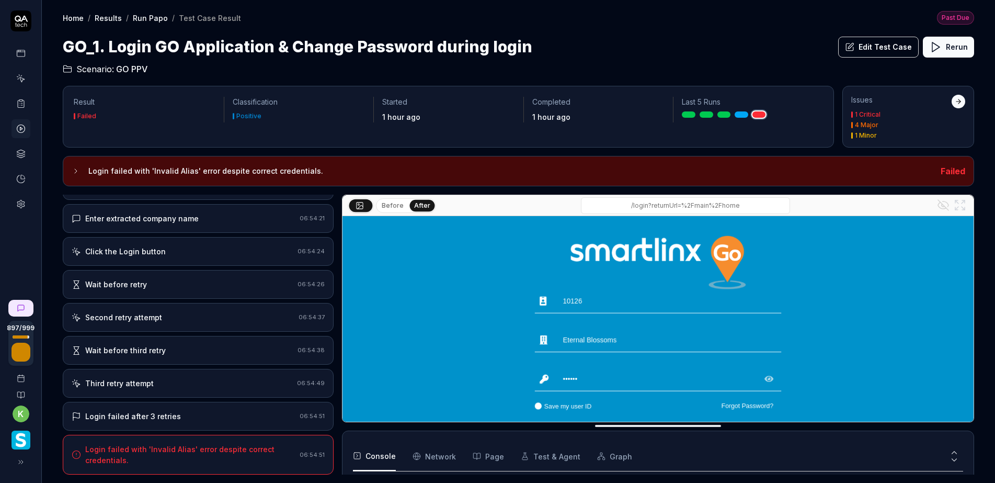
click at [859, 47] on button "Edit Test Case" at bounding box center [879, 47] width 81 height 21
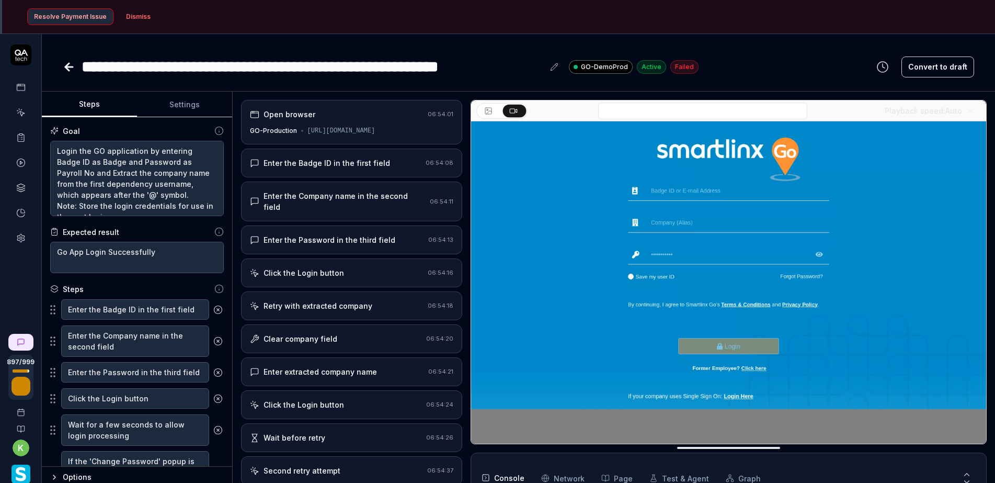
scroll to position [16, 0]
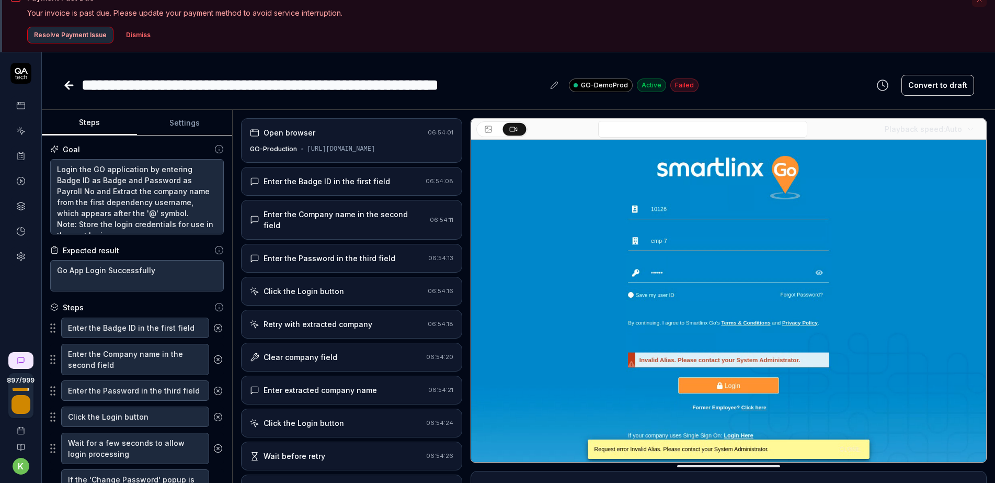
type textarea "*"
click at [184, 123] on button "Settings" at bounding box center [184, 122] width 95 height 25
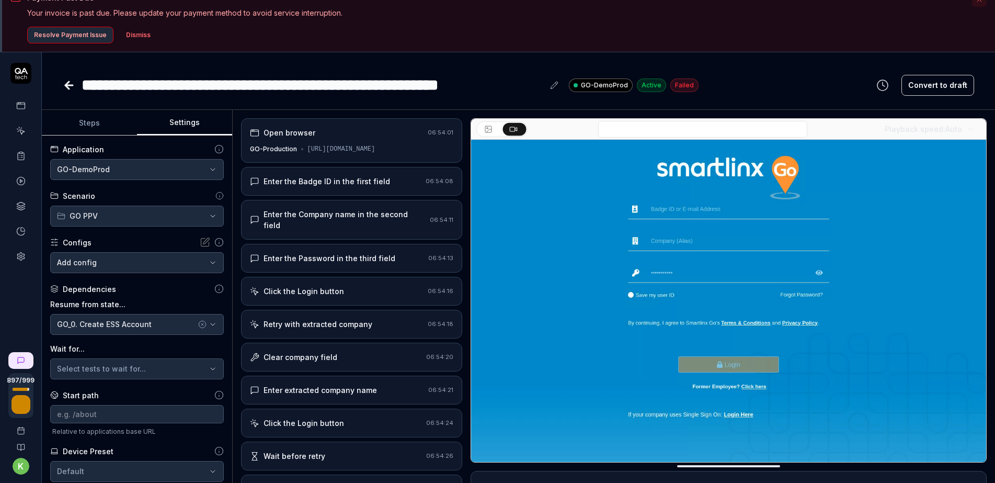
click at [748, 83] on div "**********" at bounding box center [519, 85] width 912 height 24
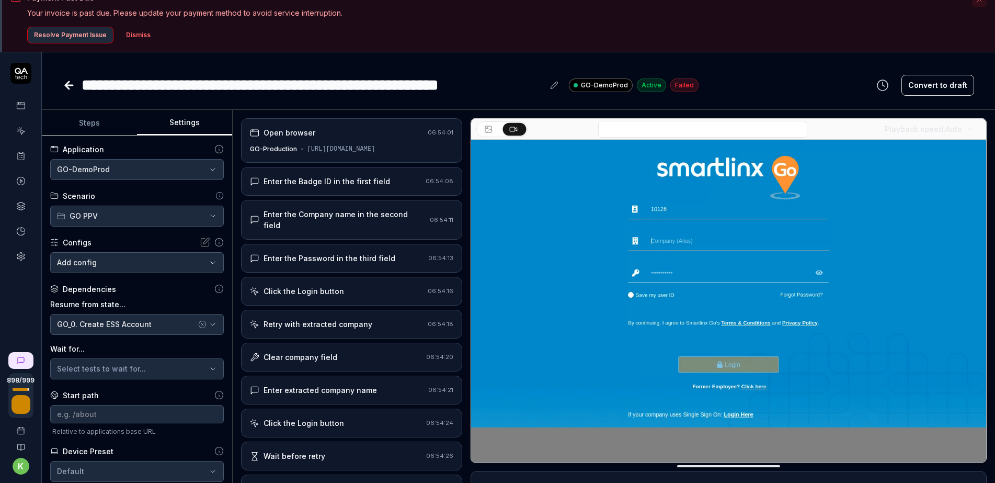
click at [71, 83] on icon at bounding box center [69, 85] width 13 height 13
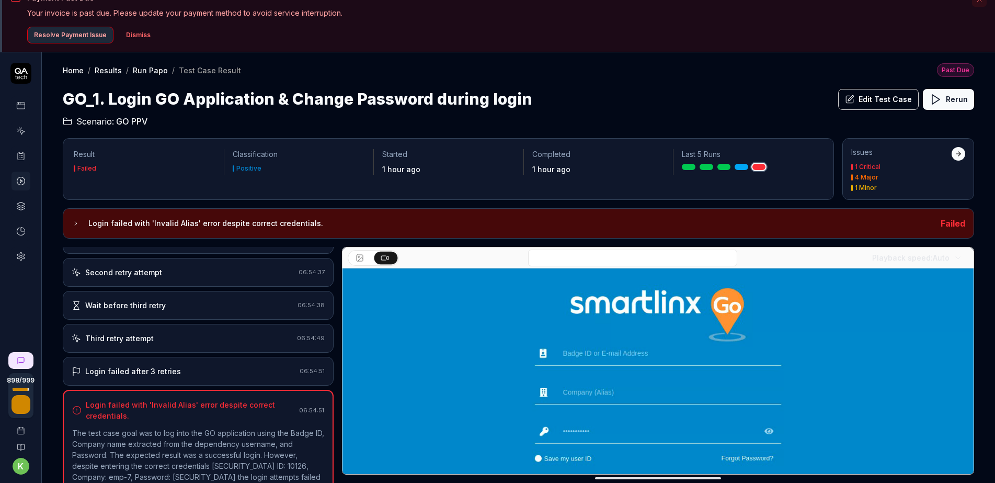
scroll to position [334, 0]
click at [20, 184] on icon at bounding box center [20, 180] width 9 height 9
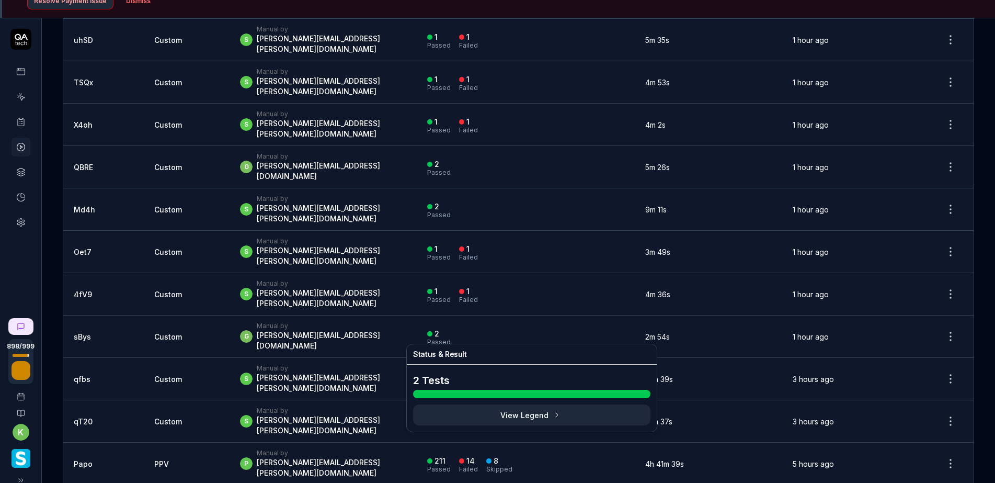
scroll to position [69, 0]
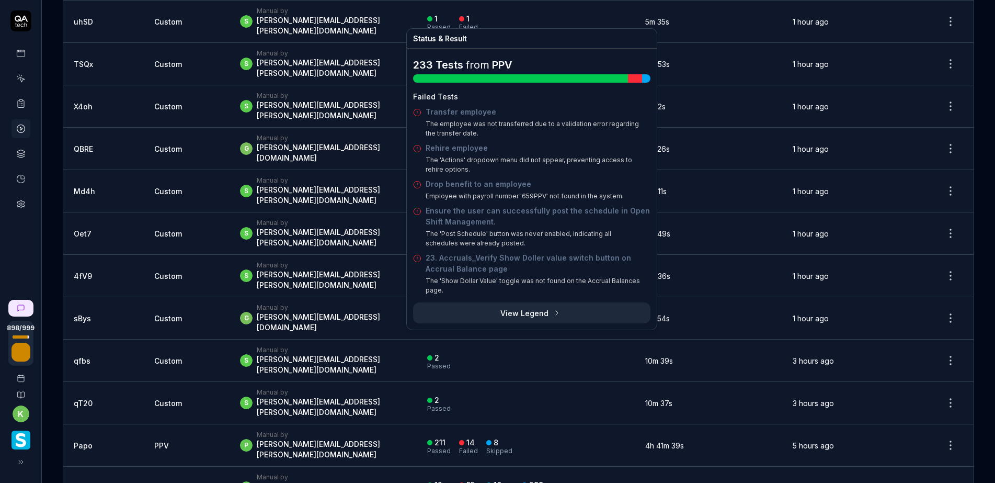
click at [538, 437] on div "211 Passed 14 Failed 8 Skipped" at bounding box center [525, 445] width 197 height 17
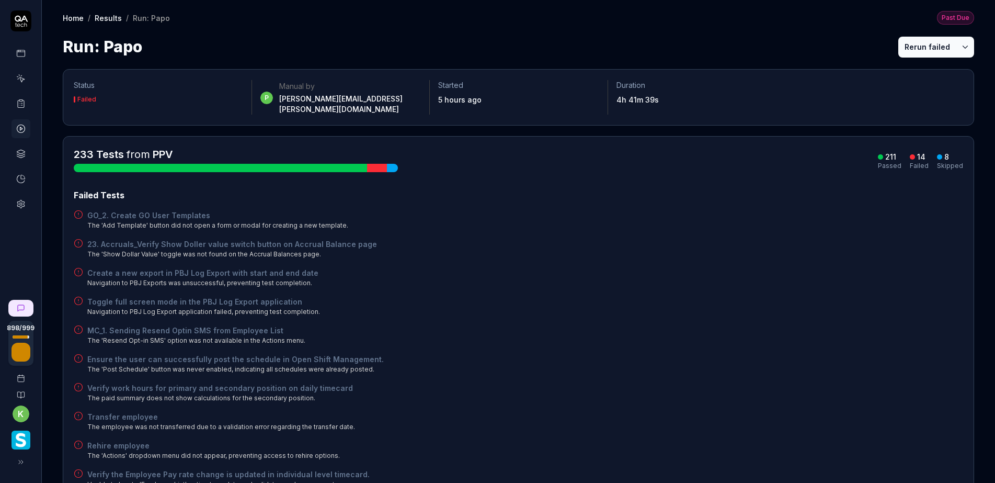
click at [766, 354] on div "Ensure the user can successfully post the schedule in Open Shift Management. Th…" at bounding box center [519, 364] width 890 height 20
click at [110, 17] on link "Results" at bounding box center [108, 18] width 27 height 10
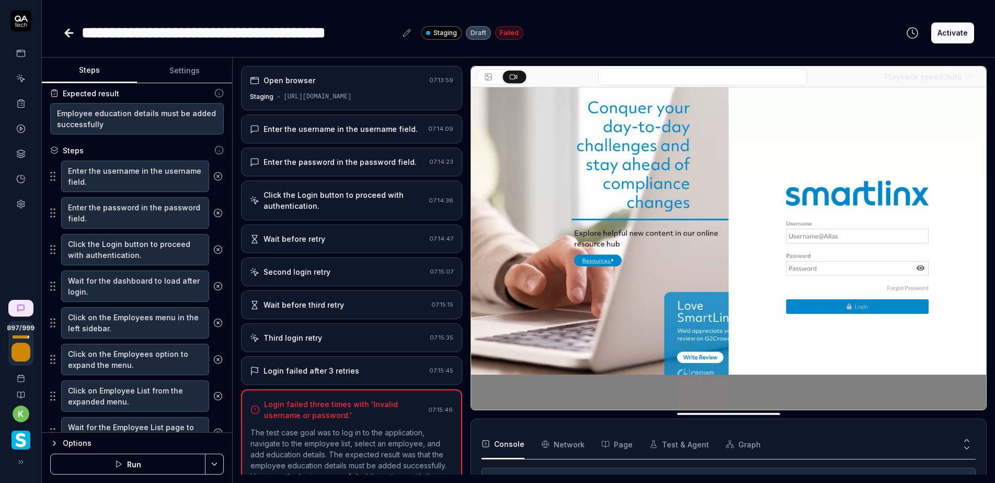
type textarea "*"
click at [179, 68] on button "Settings" at bounding box center [184, 70] width 95 height 25
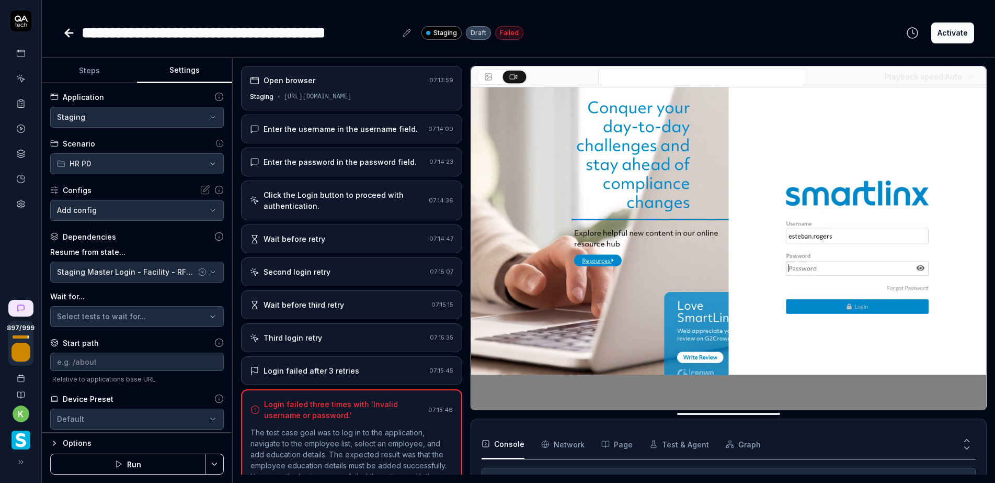
click at [67, 36] on icon at bounding box center [67, 32] width 4 height 7
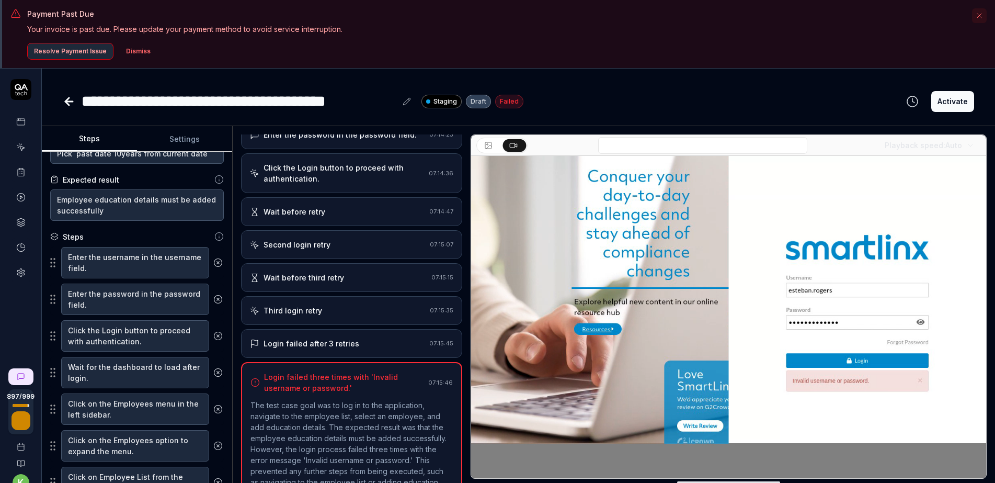
scroll to position [105, 0]
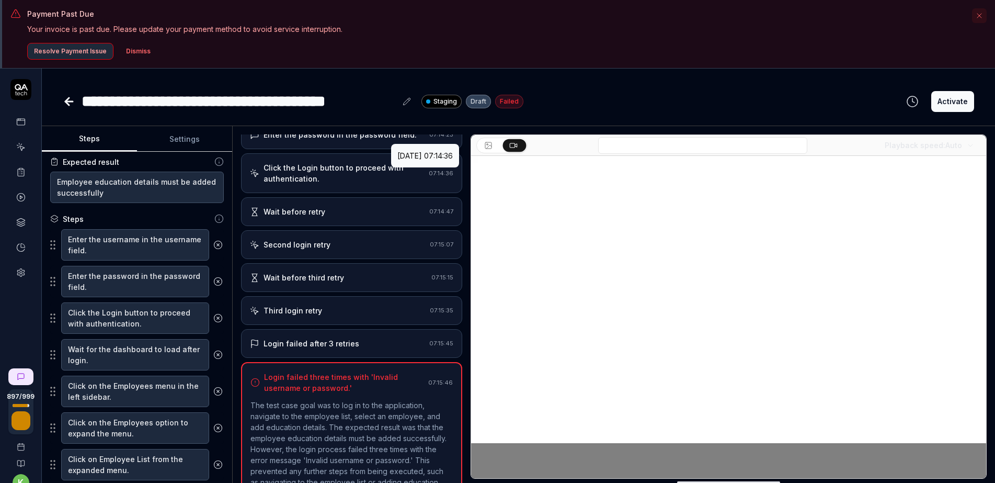
drag, startPoint x: 445, startPoint y: 173, endPoint x: 456, endPoint y: 163, distance: 14.9
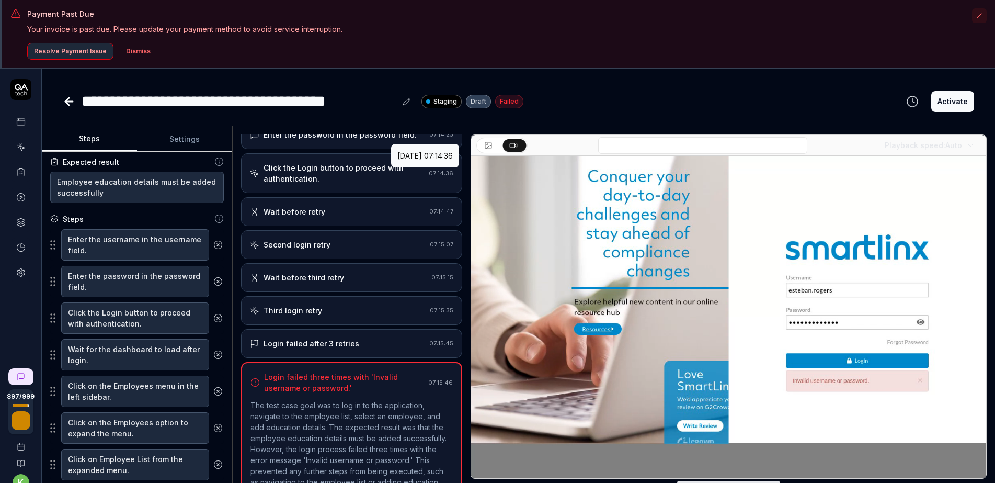
click at [456, 163] on div "[DATE] 07:14:36" at bounding box center [425, 156] width 68 height 24
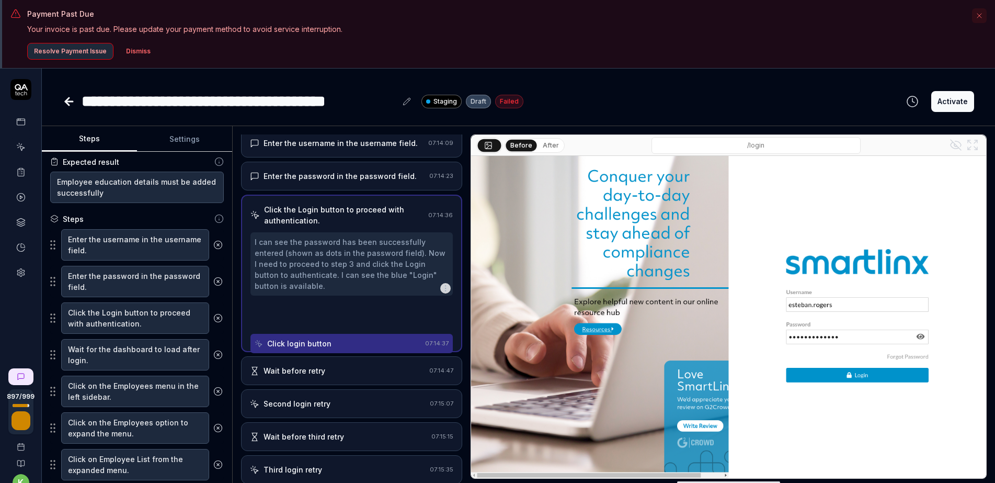
scroll to position [0, 0]
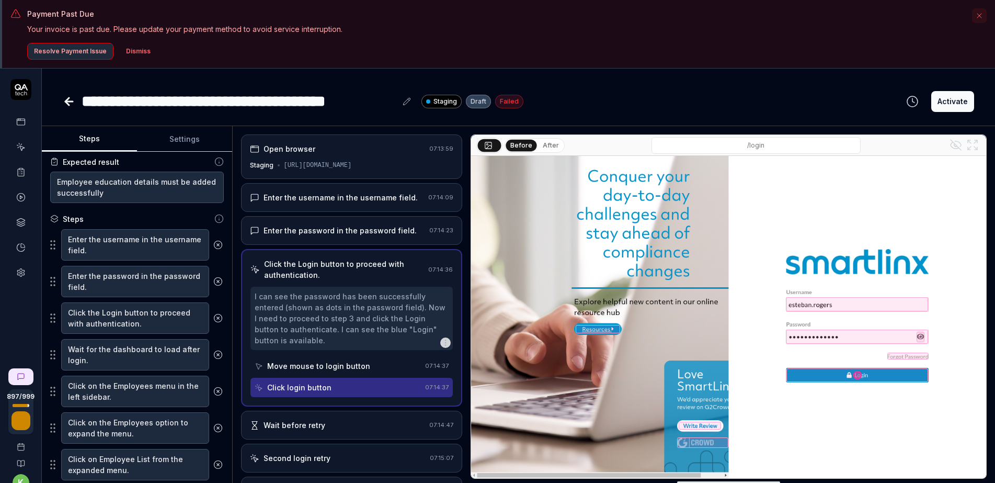
click at [345, 195] on div "Enter the username in the username field." at bounding box center [341, 197] width 154 height 11
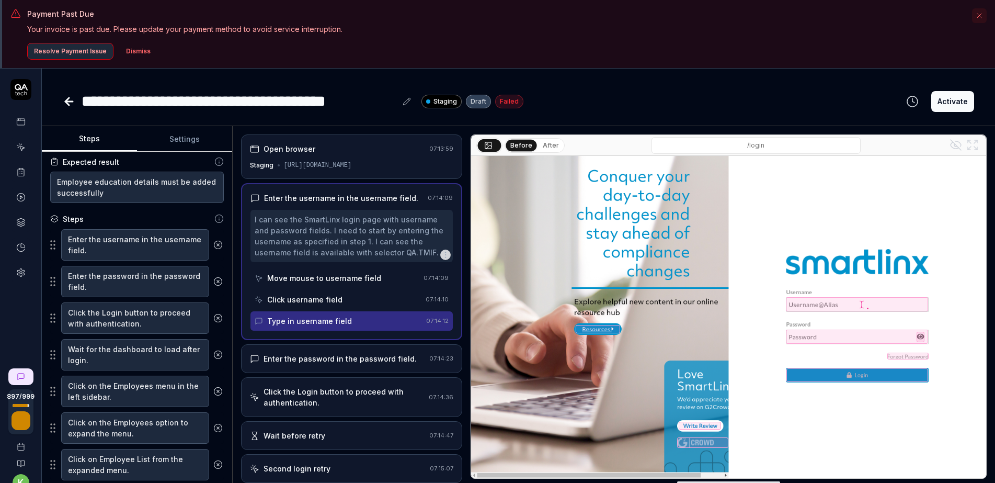
scroll to position [52, 0]
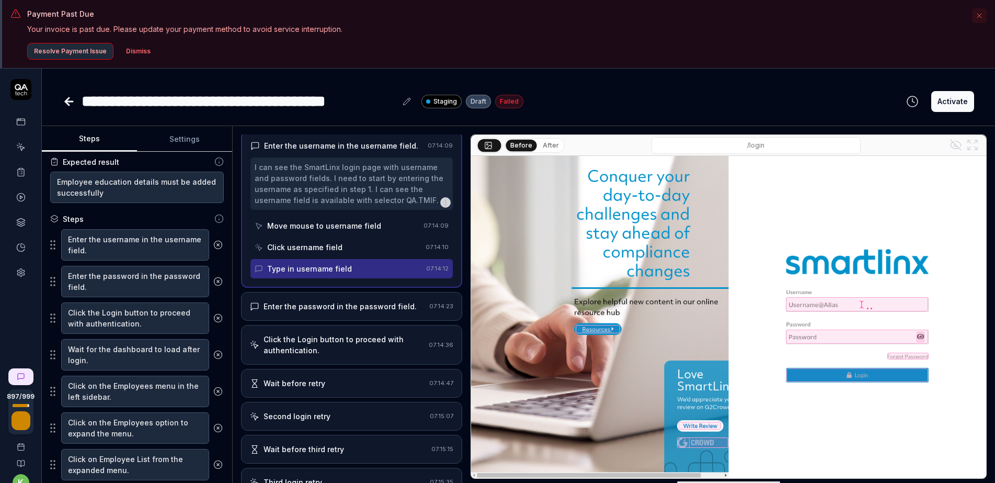
click at [544, 146] on button "After" at bounding box center [551, 146] width 25 height 12
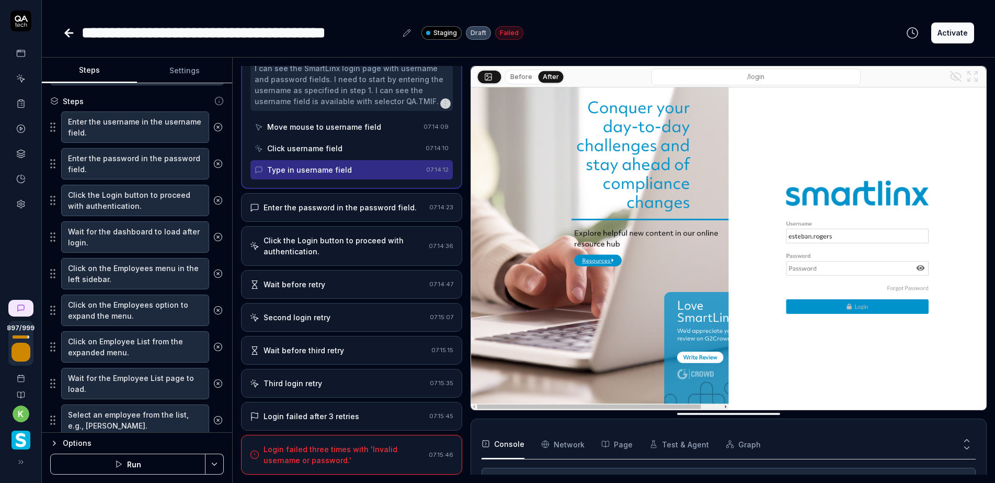
scroll to position [0, 0]
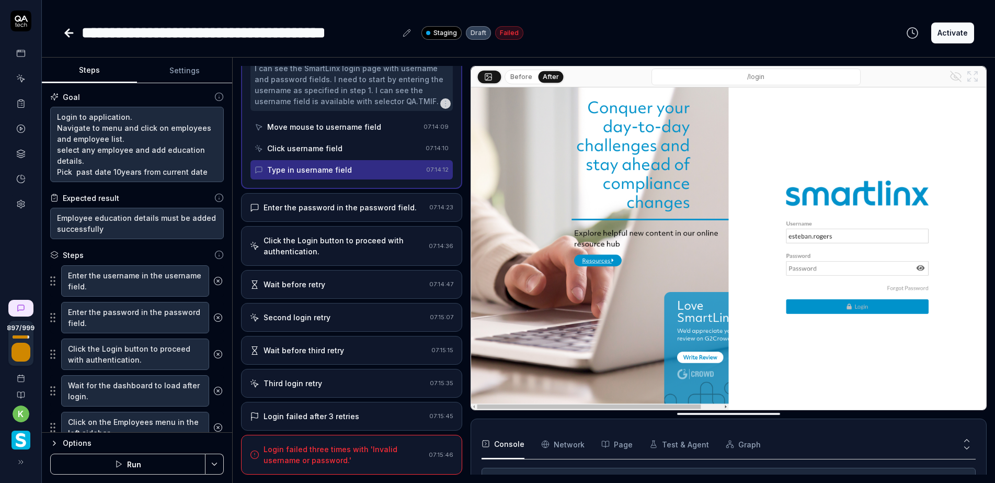
type textarea "*"
